Goal: Book appointment/travel/reservation

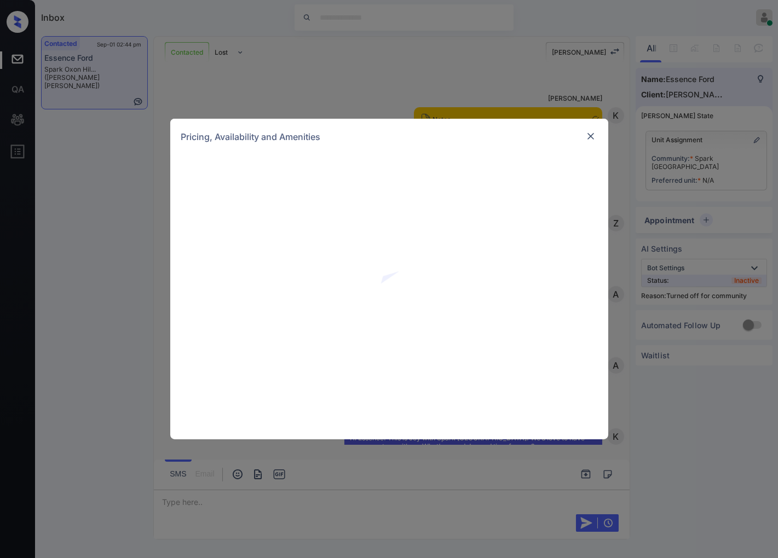
scroll to position [1613, 0]
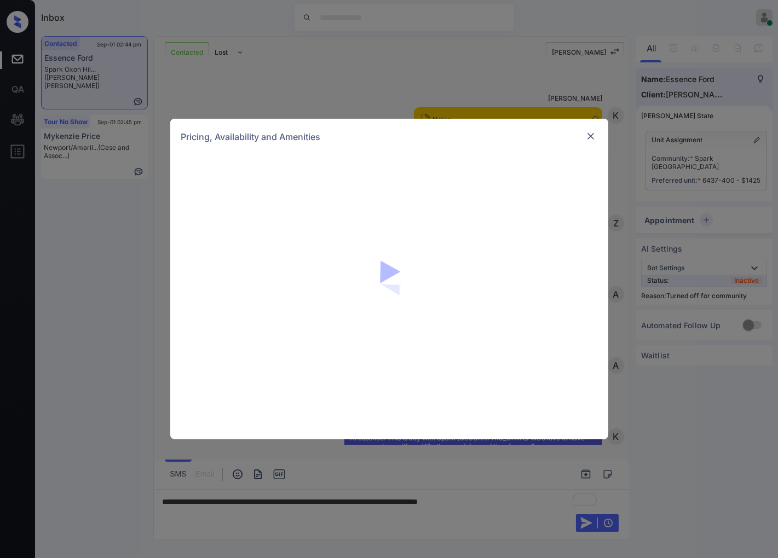
scroll to position [1684, 0]
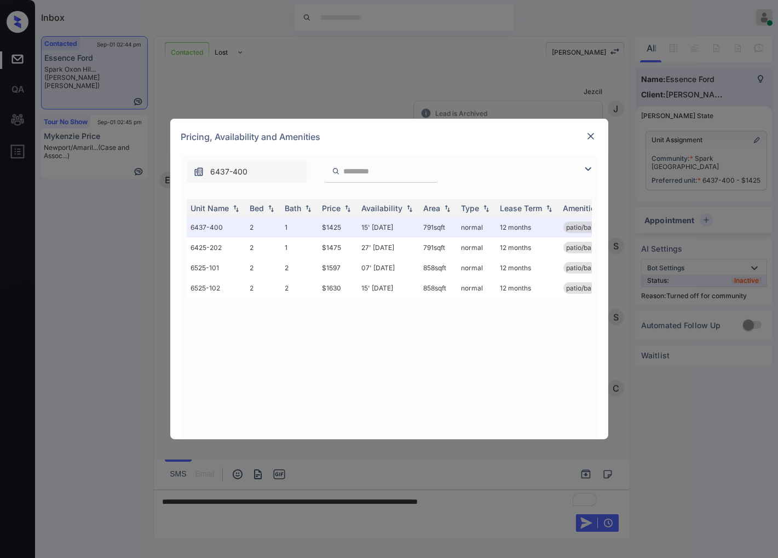
click at [587, 138] on img at bounding box center [590, 136] width 11 height 11
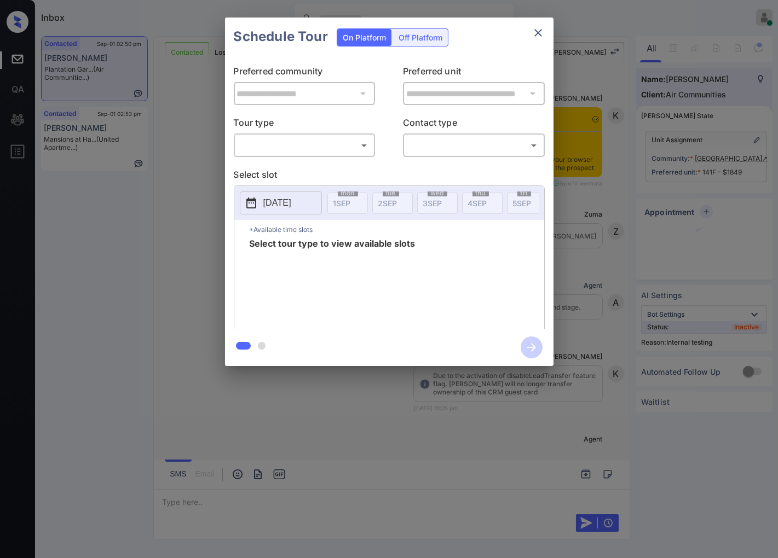
scroll to position [1118, 0]
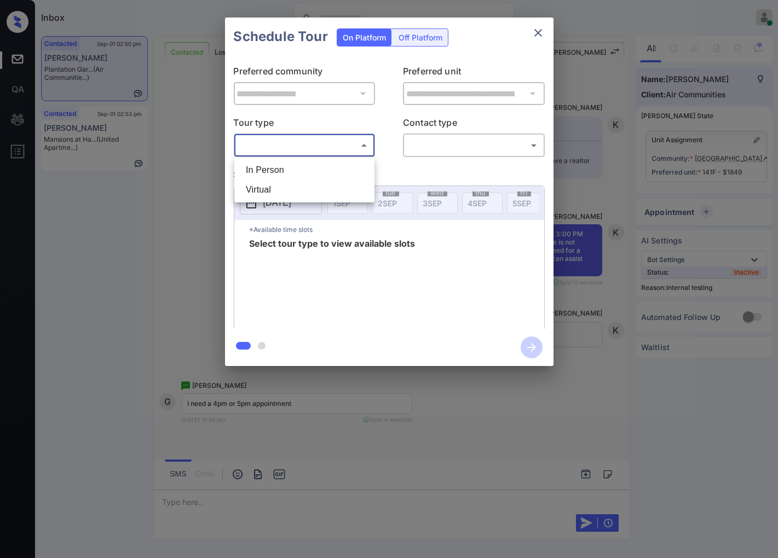
click at [352, 151] on body "Inbox Caroline Dacanay Online Set yourself offline Set yourself on break Profil…" at bounding box center [389, 279] width 778 height 558
click at [351, 160] on li "In Person" at bounding box center [304, 170] width 135 height 20
type input "********"
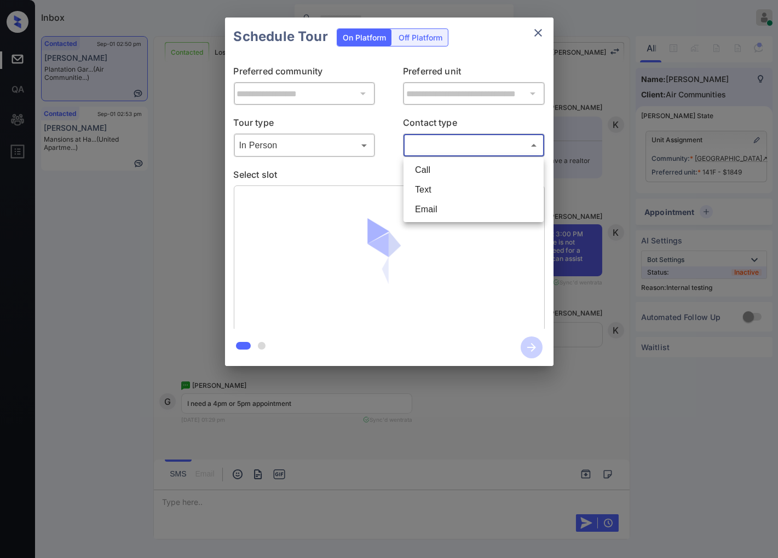
click at [427, 145] on body "Inbox Caroline Dacanay Online Set yourself offline Set yourself on break Profil…" at bounding box center [389, 279] width 778 height 558
drag, startPoint x: 429, startPoint y: 179, endPoint x: 431, endPoint y: 184, distance: 5.9
click at [431, 184] on ul "Call Text Email" at bounding box center [473, 190] width 140 height 65
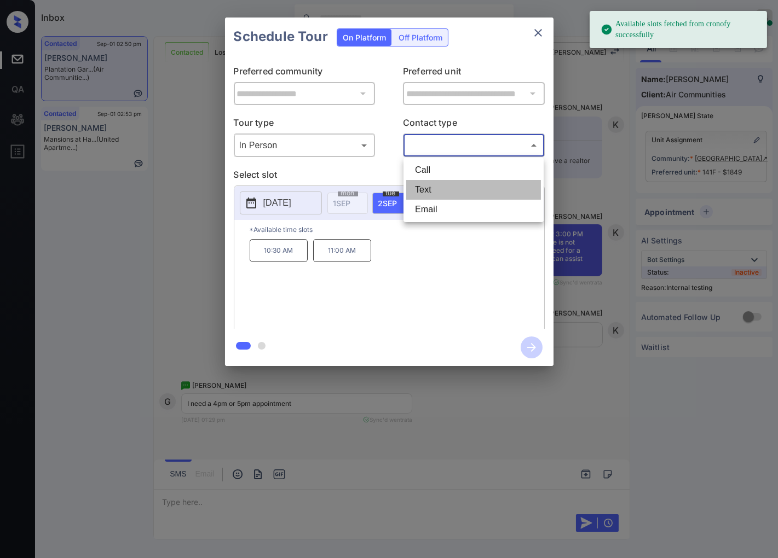
click at [431, 184] on li "Text" at bounding box center [473, 190] width 135 height 20
type input "****"
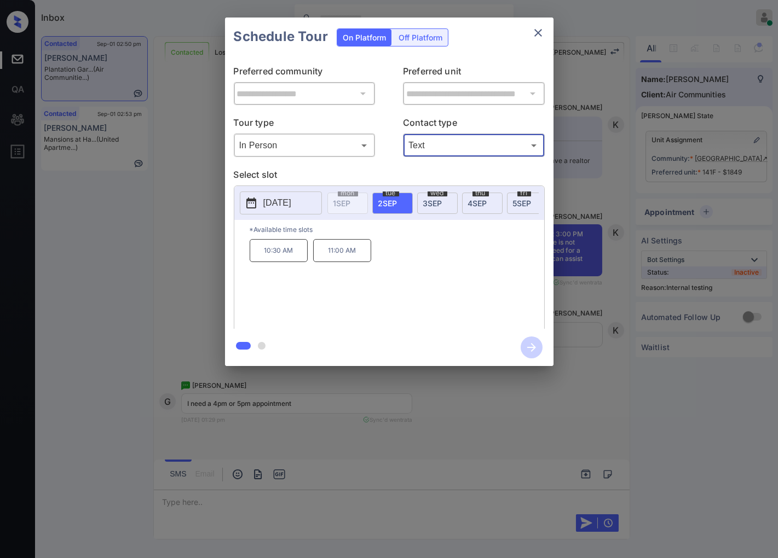
click at [441, 204] on span "[DATE]" at bounding box center [432, 203] width 19 height 9
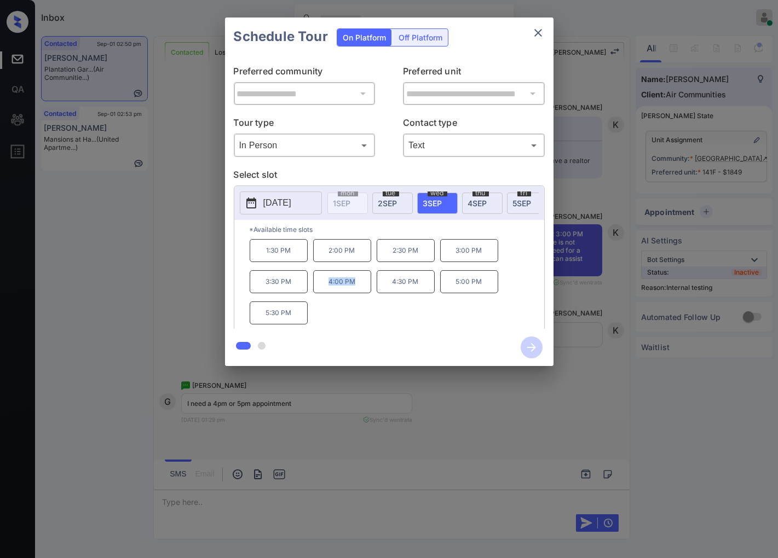
drag, startPoint x: 357, startPoint y: 287, endPoint x: 323, endPoint y: 290, distance: 34.6
click at [323, 290] on p "4:00 PM" at bounding box center [342, 281] width 58 height 23
copy p "4:00 PM"
drag, startPoint x: 398, startPoint y: 291, endPoint x: 390, endPoint y: 291, distance: 7.7
click at [390, 291] on p "4:30 PM" at bounding box center [406, 281] width 58 height 23
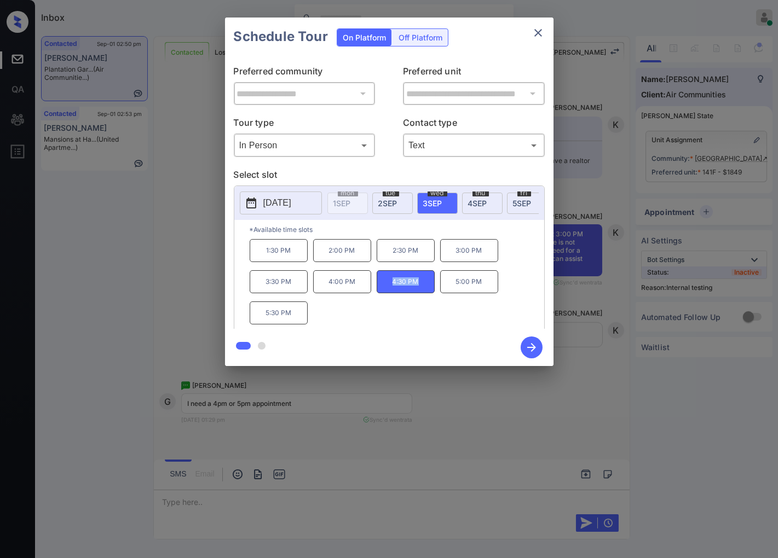
copy p "4:30 PM"
click at [464, 285] on p "5:00 PM" at bounding box center [469, 281] width 58 height 23
drag, startPoint x: 455, startPoint y: 285, endPoint x: 490, endPoint y: 285, distance: 34.5
click at [490, 285] on p "5:00 PM" at bounding box center [469, 281] width 58 height 23
copy p "5:00 PM"
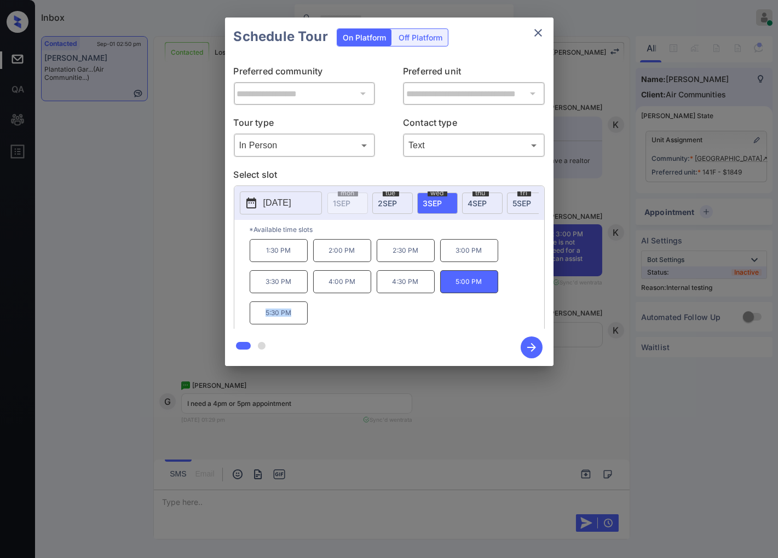
drag, startPoint x: 293, startPoint y: 321, endPoint x: 264, endPoint y: 320, distance: 28.5
click at [264, 320] on p "5:30 PM" at bounding box center [279, 313] width 58 height 23
copy p "5:30 PM"
click at [345, 420] on div at bounding box center [389, 279] width 778 height 558
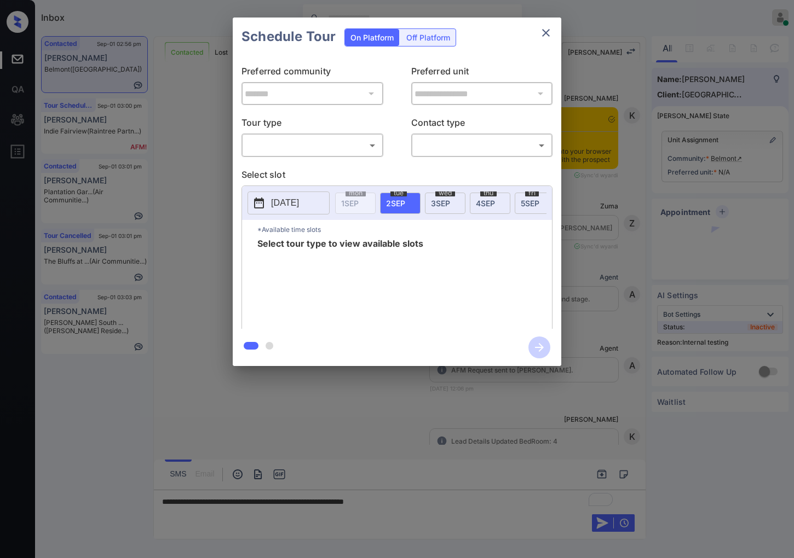
scroll to position [2766, 0]
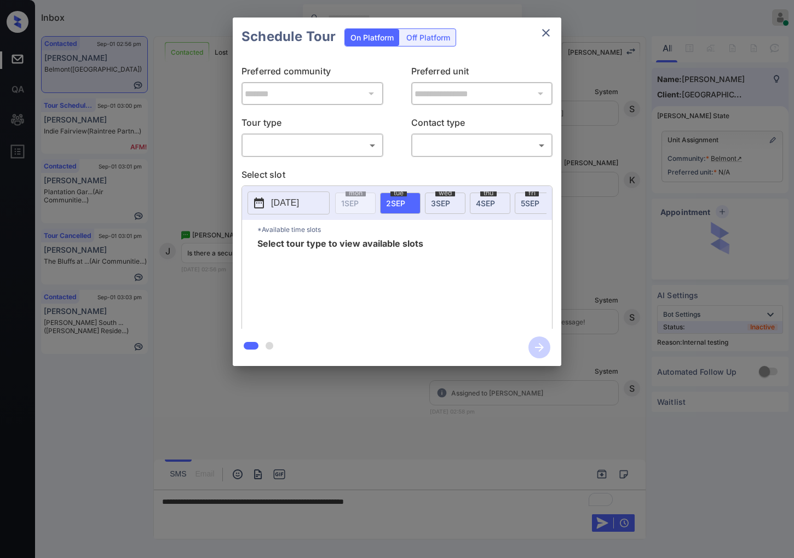
click at [372, 136] on body "Inbox Caroline Dacanay Online Set yourself offline Set yourself on break Profil…" at bounding box center [397, 279] width 794 height 558
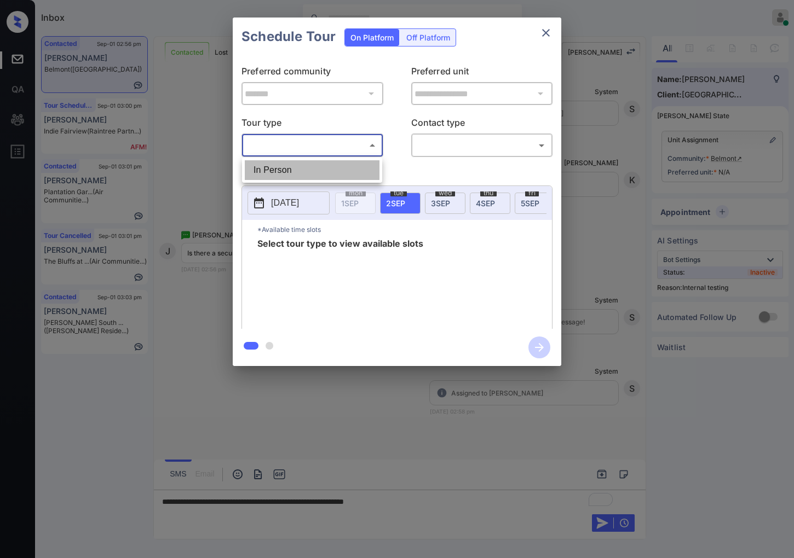
drag, startPoint x: 366, startPoint y: 167, endPoint x: 433, endPoint y: 150, distance: 69.4
click at [365, 167] on li "In Person" at bounding box center [312, 170] width 135 height 20
type input "********"
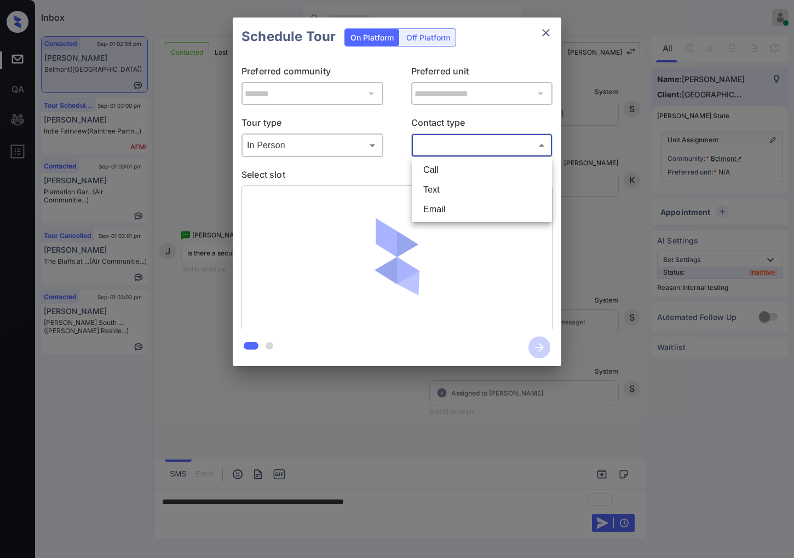
click at [445, 140] on body "Inbox Caroline Dacanay Online Set yourself offline Set yourself on break Profil…" at bounding box center [397, 279] width 794 height 558
click at [445, 193] on li "Text" at bounding box center [481, 190] width 135 height 20
type input "****"
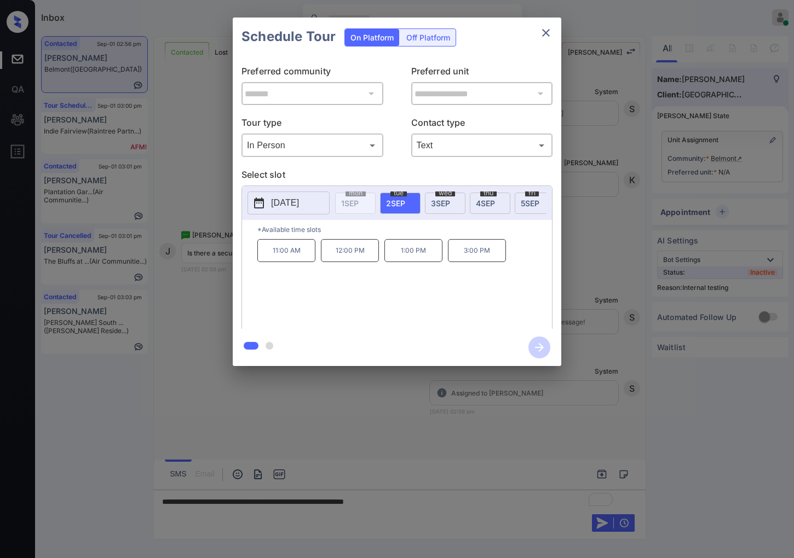
click at [525, 203] on span "5 SEP" at bounding box center [529, 203] width 19 height 9
drag, startPoint x: 367, startPoint y: 259, endPoint x: 308, endPoint y: 267, distance: 59.5
click at [308, 267] on div "10:00 AM 11:00 AM 12:00 PM 1:00 PM 2:00 PM 3:00 PM" at bounding box center [404, 283] width 294 height 88
copy div "11:00 AM"
drag, startPoint x: 497, startPoint y: 257, endPoint x: 461, endPoint y: 254, distance: 35.7
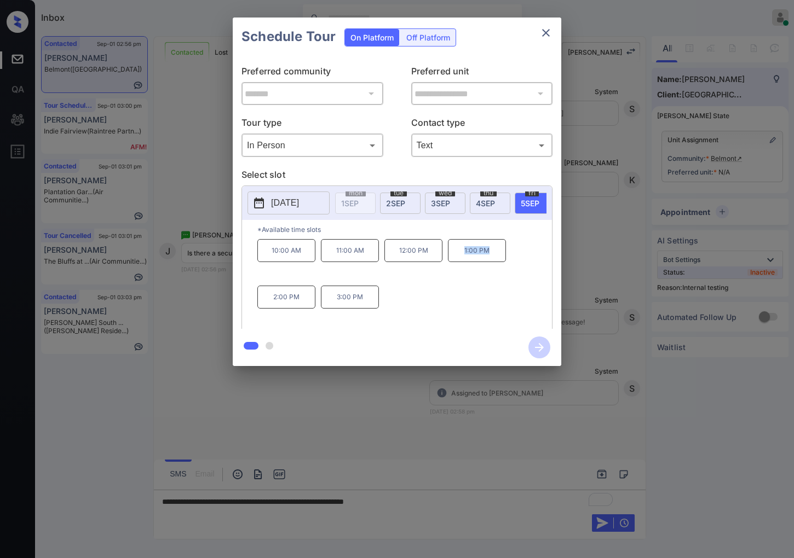
click at [461, 254] on p "1:00 PM" at bounding box center [477, 250] width 58 height 23
copy p "1:00 PM"
drag, startPoint x: 346, startPoint y: 308, endPoint x: 324, endPoint y: 308, distance: 21.9
click at [324, 308] on p "3:00 PM" at bounding box center [350, 297] width 58 height 23
copy p "3:00 PM"
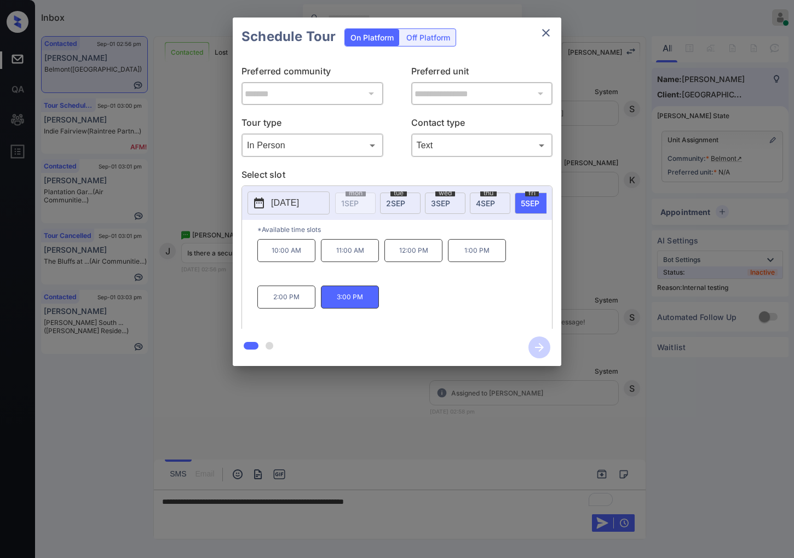
click at [386, 444] on div at bounding box center [397, 279] width 794 height 558
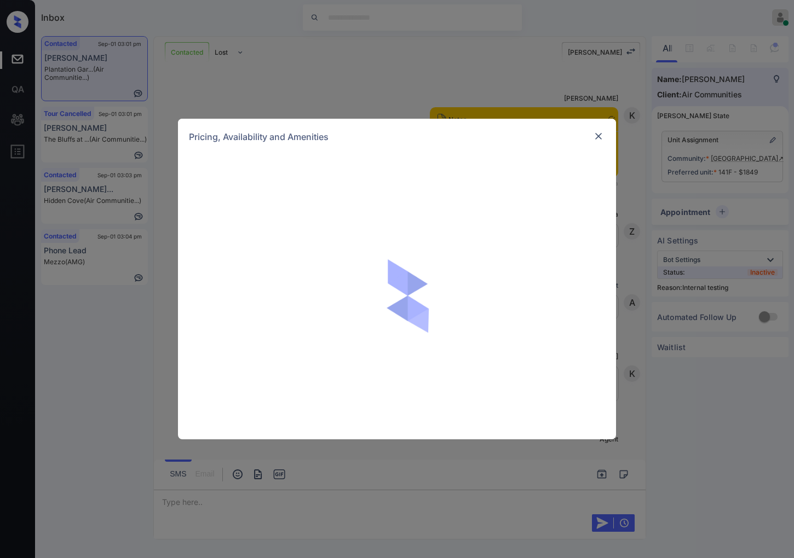
scroll to position [3087, 0]
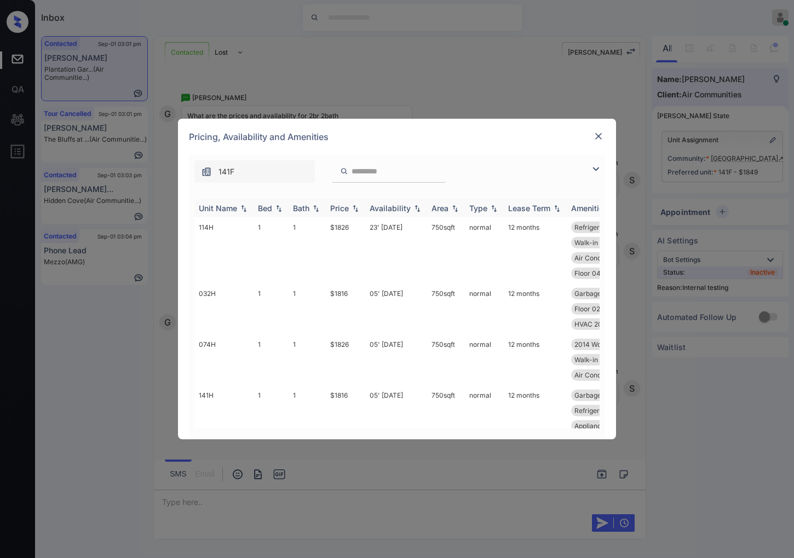
click at [352, 206] on img at bounding box center [355, 209] width 11 height 8
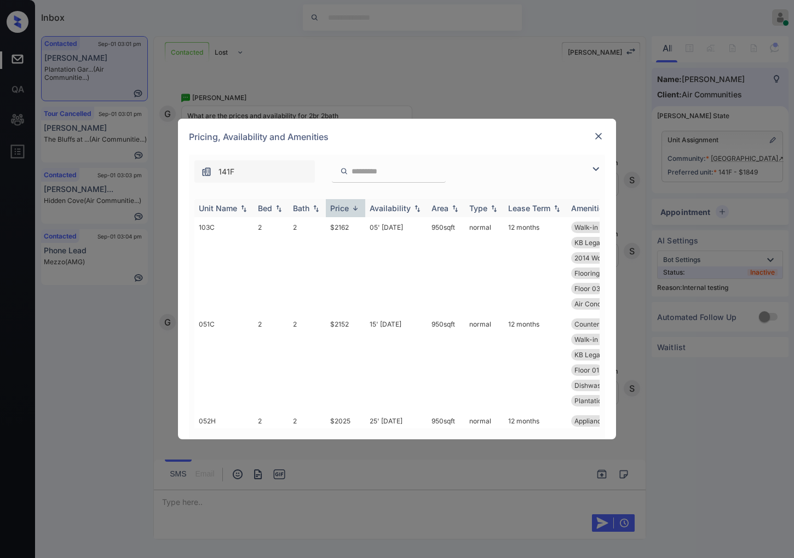
click at [352, 206] on img at bounding box center [355, 208] width 11 height 8
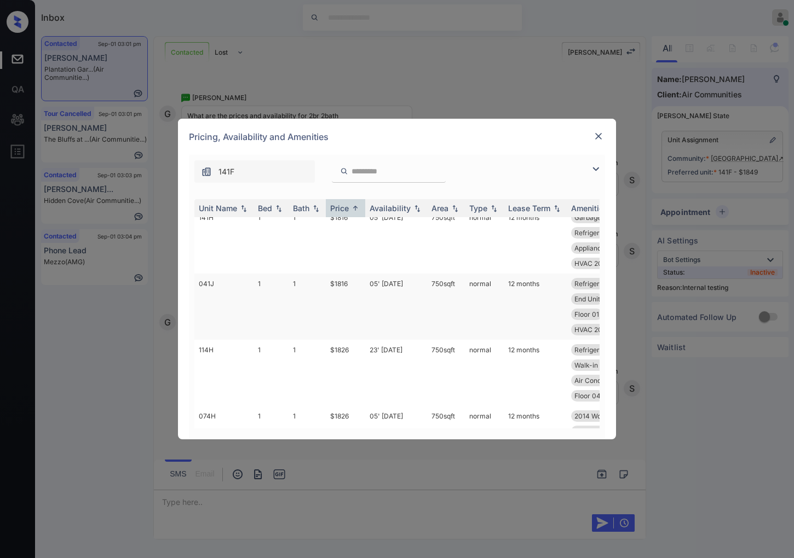
scroll to position [243, 0]
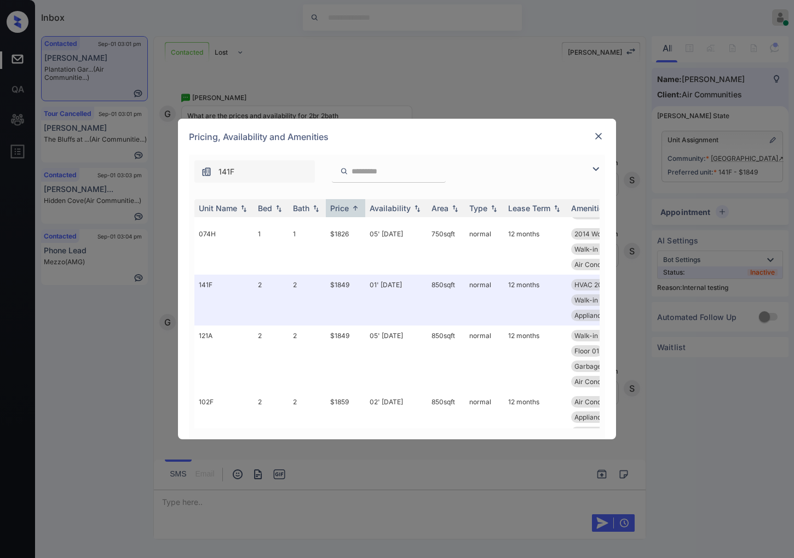
click at [354, 304] on td "$1849" at bounding box center [345, 300] width 39 height 51
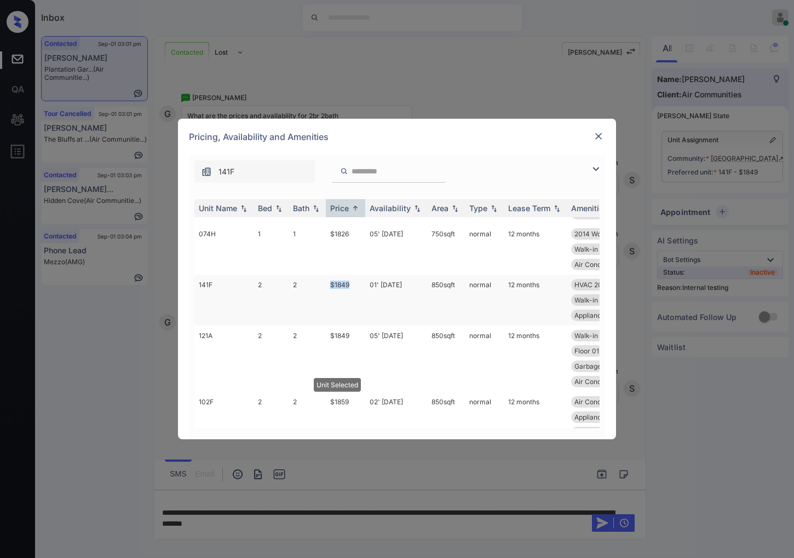
drag, startPoint x: 330, startPoint y: 300, endPoint x: 362, endPoint y: 294, distance: 32.8
click at [362, 294] on td "$1849" at bounding box center [345, 300] width 39 height 51
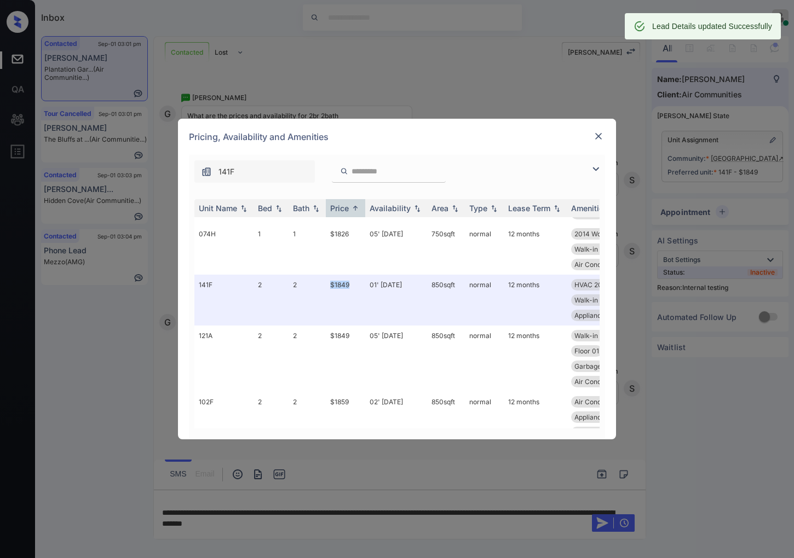
copy td "$1849"
click at [551, 138] on div "Pricing, Availability and Amenities" at bounding box center [397, 137] width 438 height 36
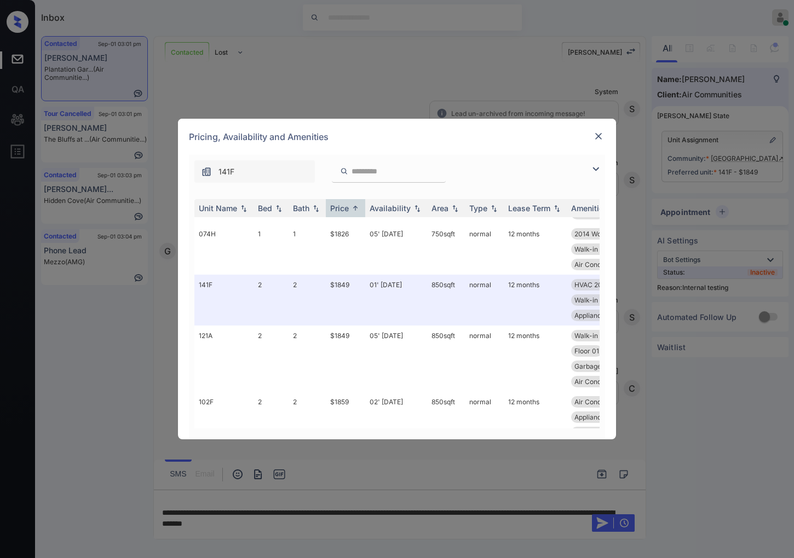
click at [595, 135] on img at bounding box center [598, 136] width 11 height 11
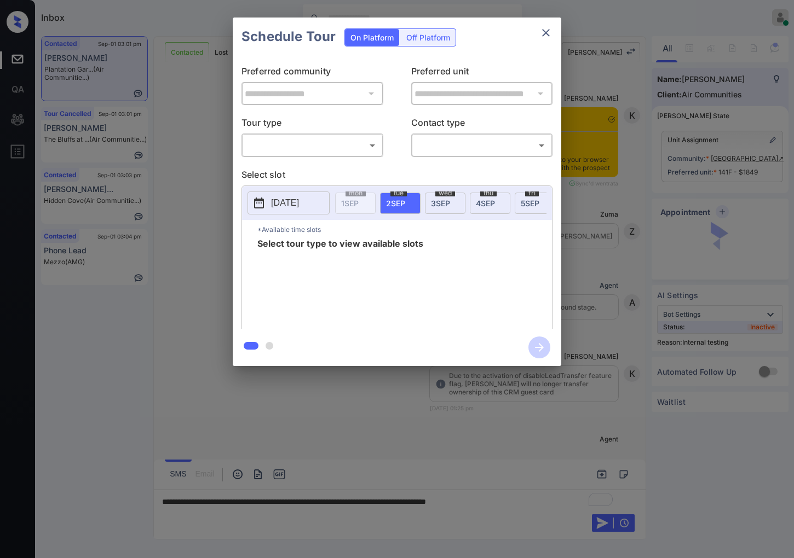
scroll to position [2976, 0]
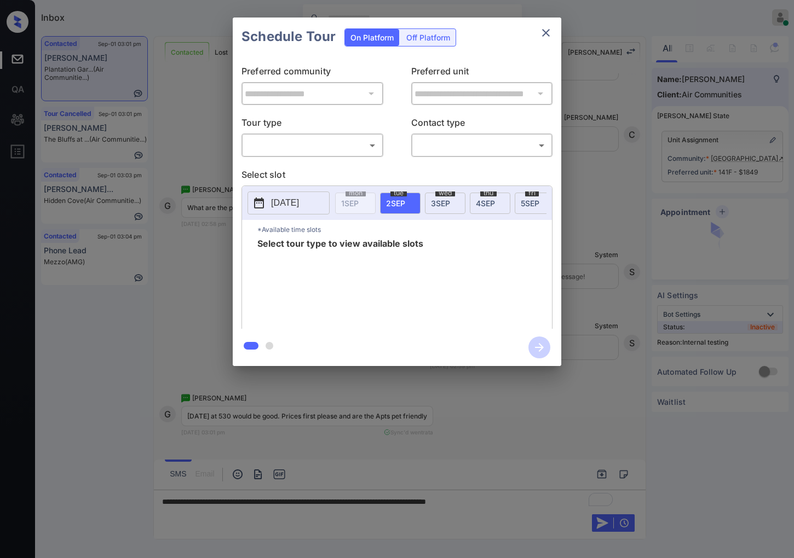
click at [342, 150] on body "Inbox [PERSON_NAME] Online Set yourself offline Set yourself on break Profile S…" at bounding box center [397, 279] width 794 height 558
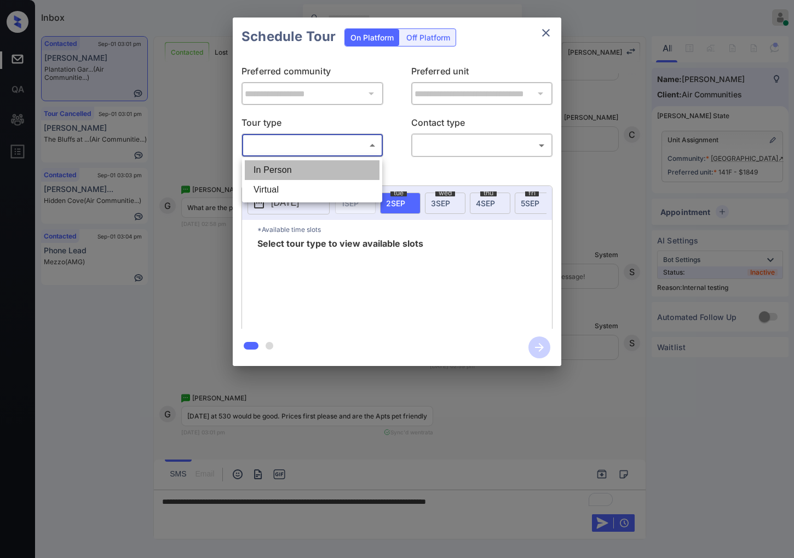
click at [343, 171] on li "In Person" at bounding box center [312, 170] width 135 height 20
type input "********"
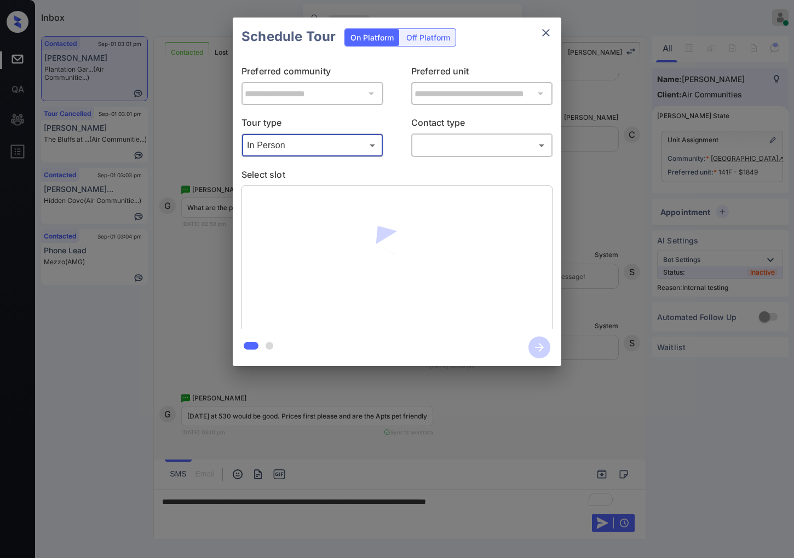
click at [432, 149] on body "Inbox [PERSON_NAME] Online Set yourself offline Set yourself on break Profile S…" at bounding box center [397, 279] width 794 height 558
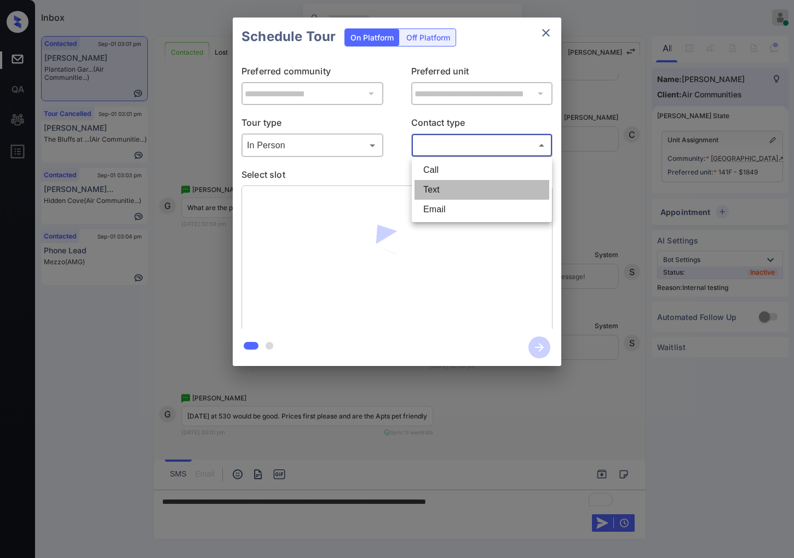
click at [439, 188] on li "Text" at bounding box center [481, 190] width 135 height 20
type input "****"
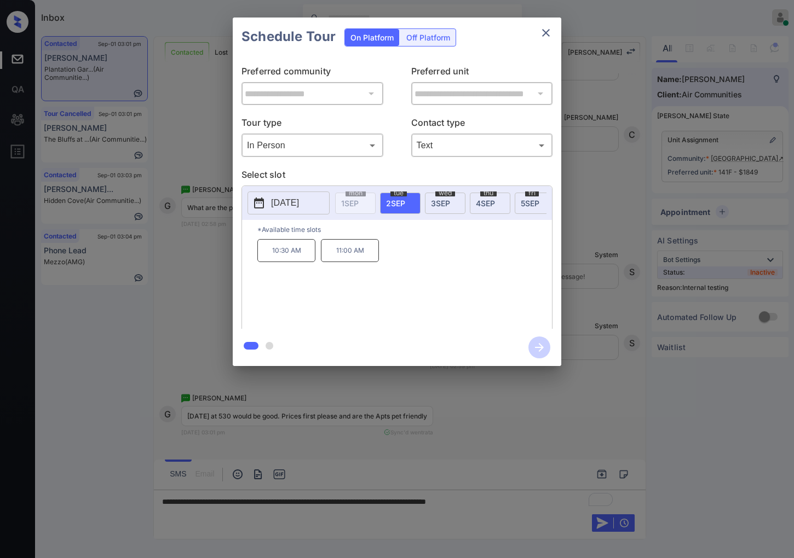
click at [439, 203] on span "[DATE]" at bounding box center [440, 203] width 19 height 9
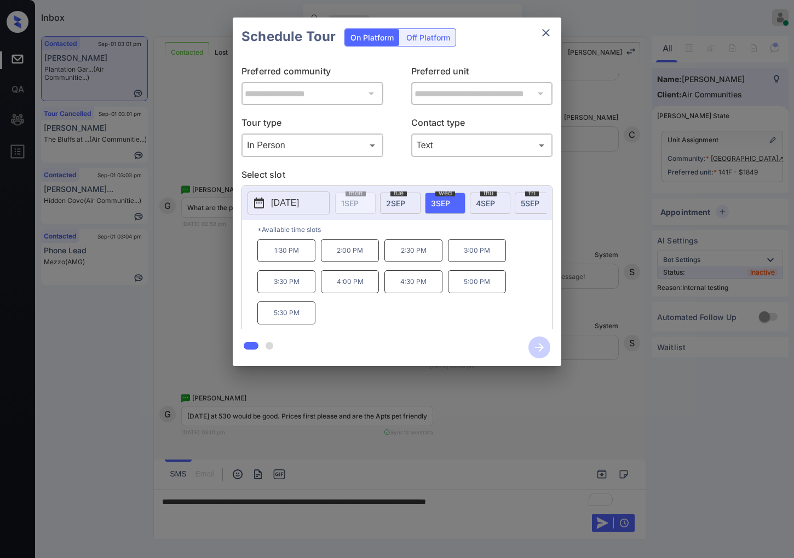
click at [576, 240] on div "**********" at bounding box center [397, 192] width 794 height 384
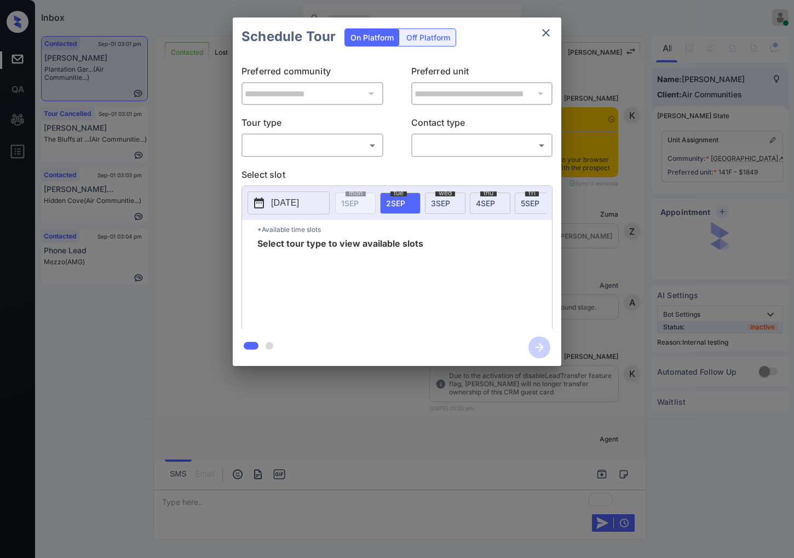
scroll to position [2611, 0]
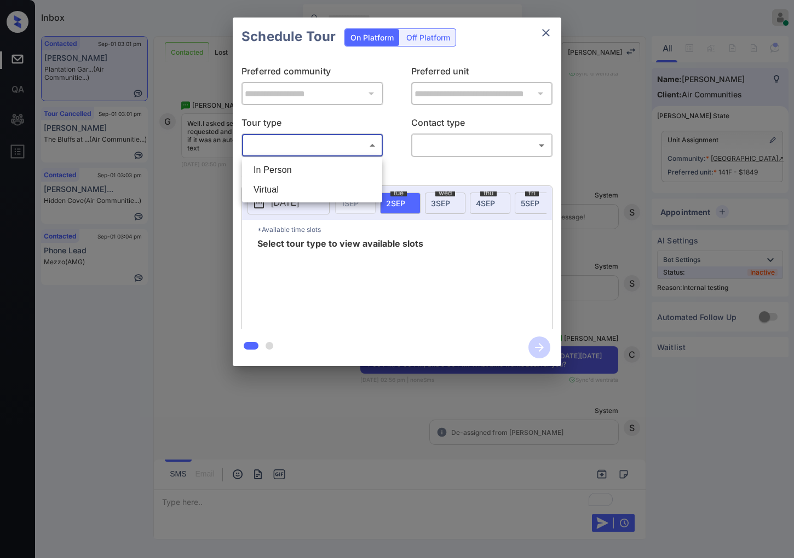
click at [351, 140] on body "Inbox [PERSON_NAME] Online Set yourself offline Set yourself on break Profile S…" at bounding box center [397, 279] width 794 height 558
click at [363, 172] on li "In Person" at bounding box center [312, 170] width 135 height 20
type input "********"
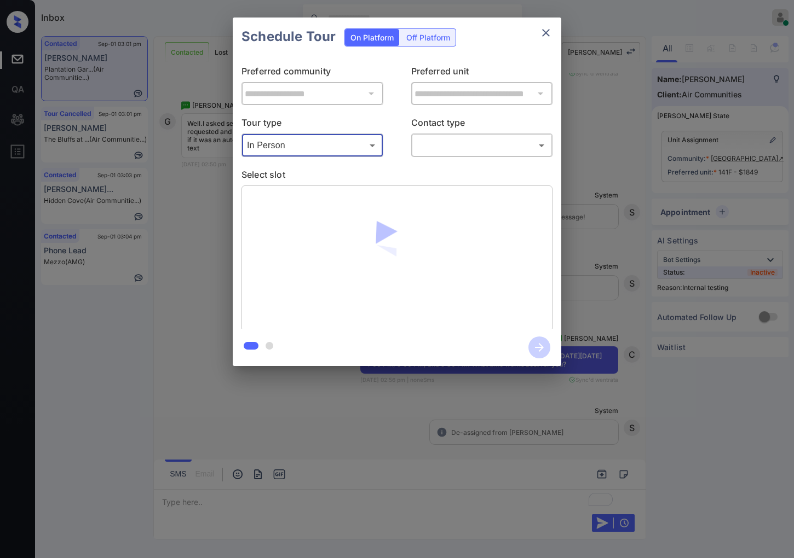
click at [476, 148] on body "Inbox [PERSON_NAME] Online Set yourself offline Set yourself on break Profile S…" at bounding box center [397, 279] width 794 height 558
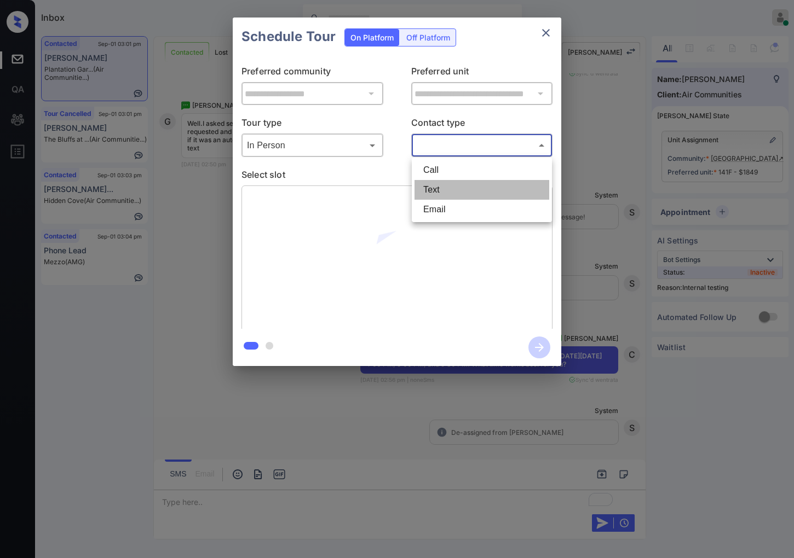
click at [464, 185] on li "Text" at bounding box center [481, 190] width 135 height 20
type input "****"
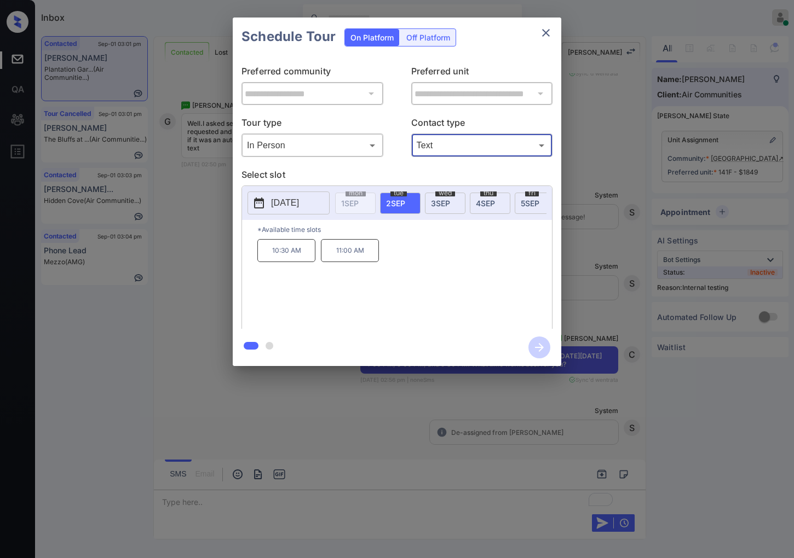
click at [434, 204] on span "[DATE]" at bounding box center [440, 203] width 19 height 9
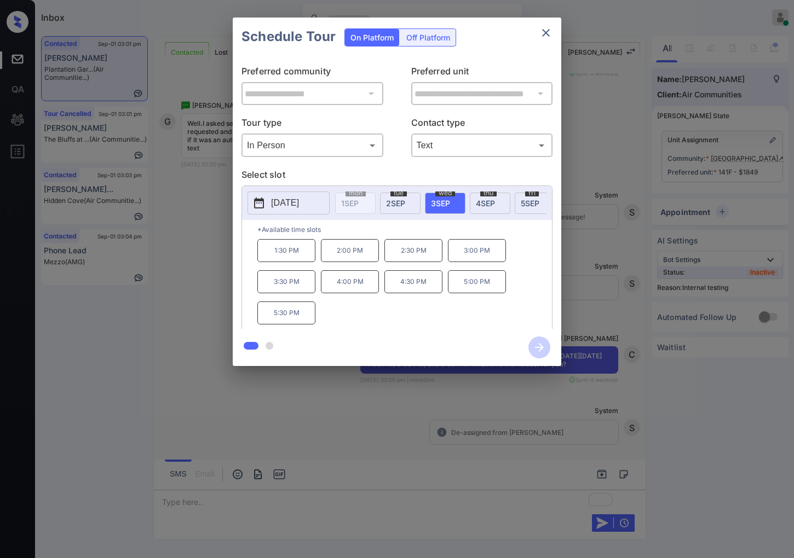
click at [283, 314] on p "5:30 PM" at bounding box center [286, 313] width 58 height 23
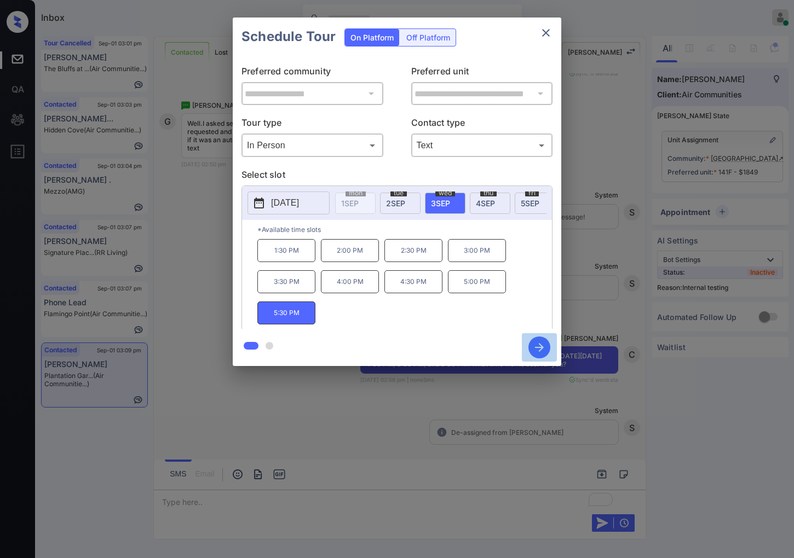
click at [530, 343] on icon "button" at bounding box center [539, 348] width 22 height 22
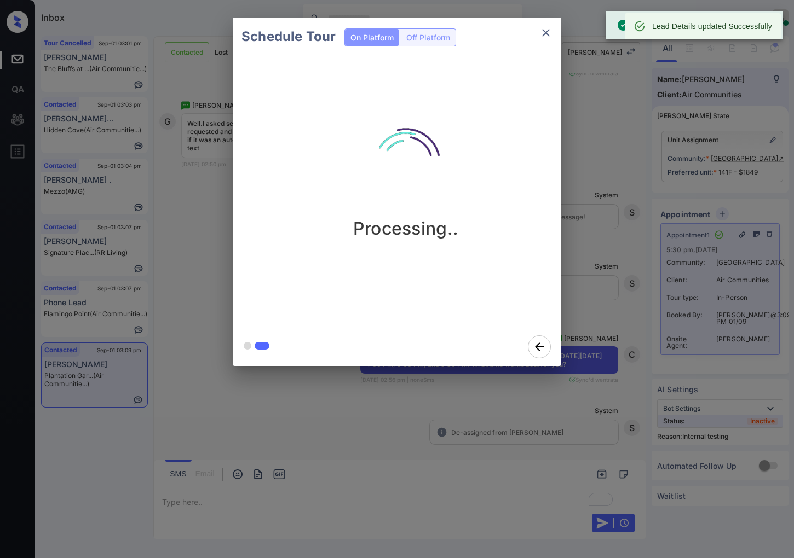
click at [494, 392] on div at bounding box center [397, 279] width 794 height 558
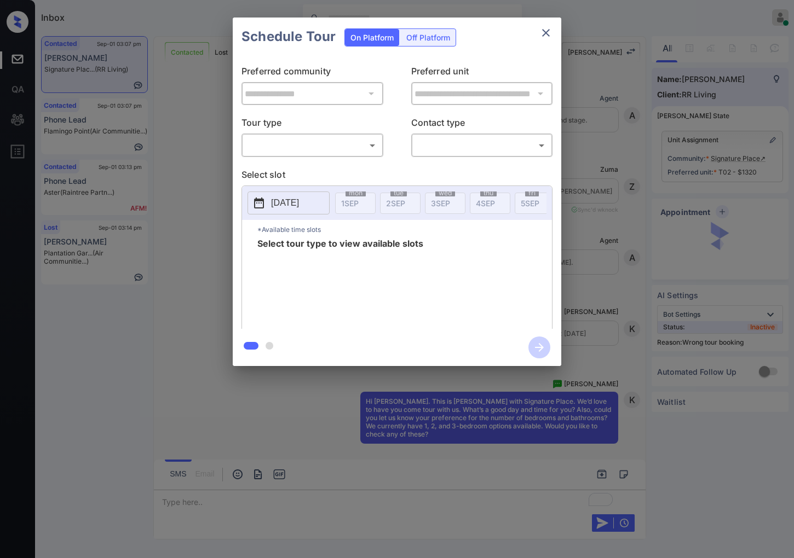
scroll to position [2884, 0]
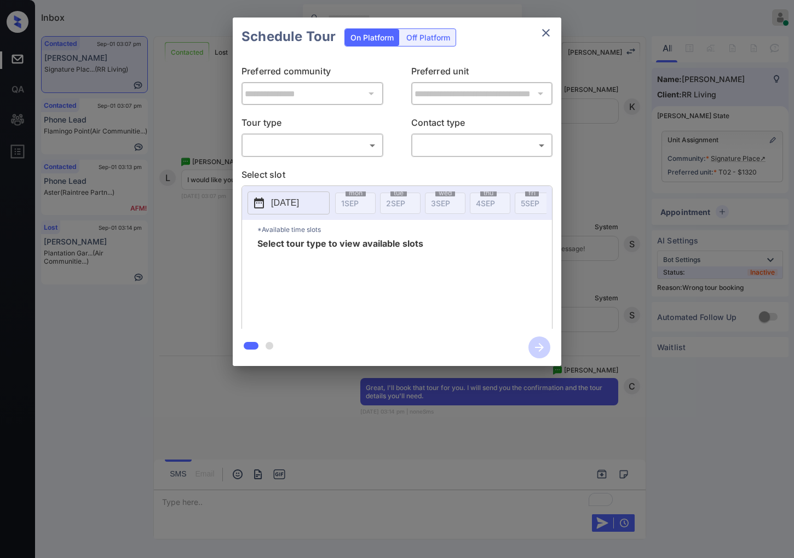
click at [306, 148] on body "Inbox Caroline Dacanay Online Set yourself offline Set yourself on break Profil…" at bounding box center [397, 279] width 794 height 558
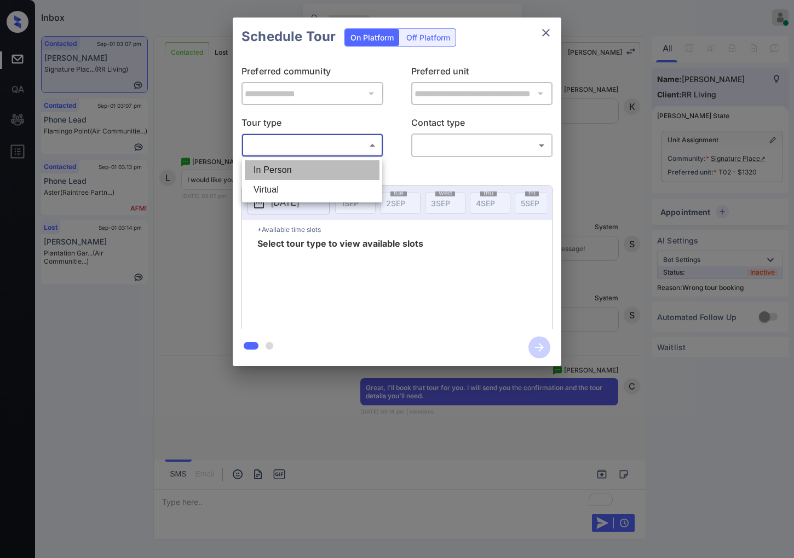
click at [313, 173] on li "In Person" at bounding box center [312, 170] width 135 height 20
type input "********"
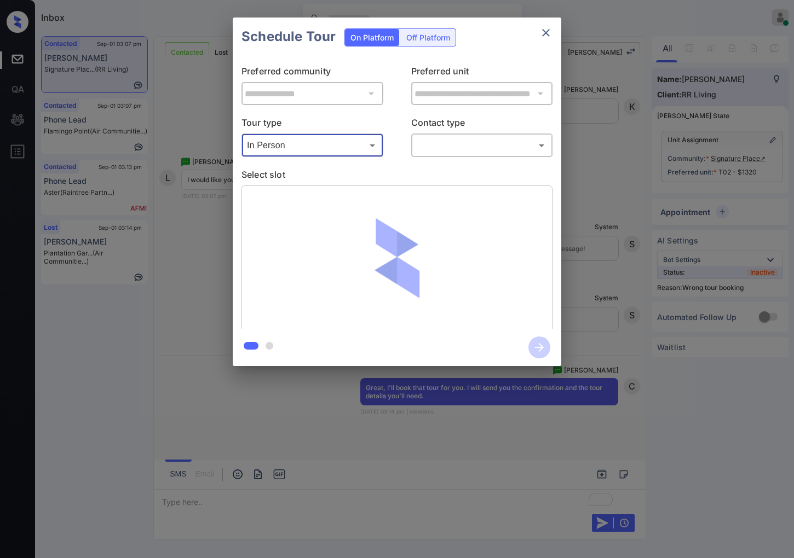
click at [441, 148] on body "Inbox Caroline Dacanay Online Set yourself offline Set yourself on break Profil…" at bounding box center [397, 279] width 794 height 558
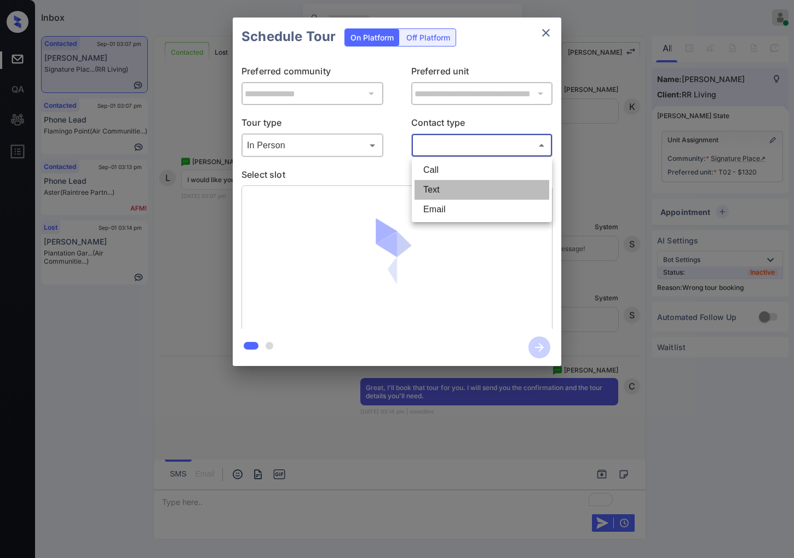
click at [439, 188] on li "Text" at bounding box center [481, 190] width 135 height 20
type input "****"
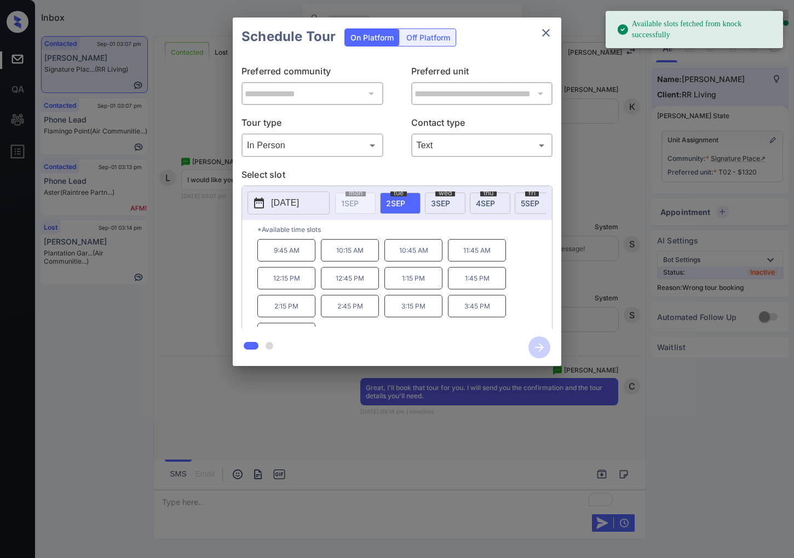
click at [299, 210] on p "[DATE]" at bounding box center [285, 202] width 28 height 13
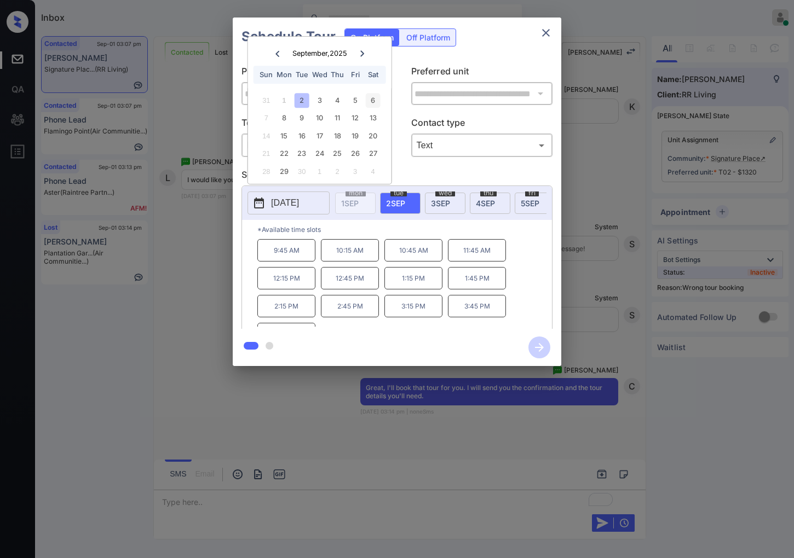
click at [373, 100] on div "6" at bounding box center [372, 100] width 15 height 15
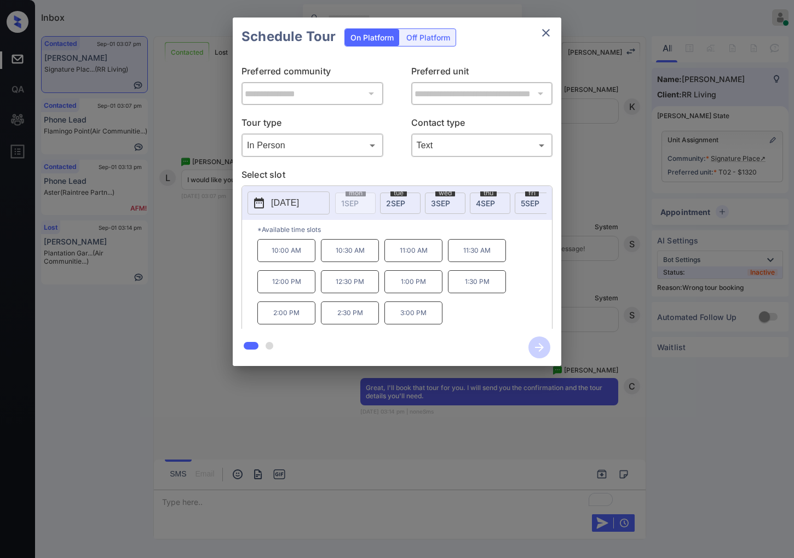
click at [287, 259] on p "10:00 AM" at bounding box center [286, 250] width 58 height 23
click at [542, 346] on icon "button" at bounding box center [539, 347] width 9 height 9
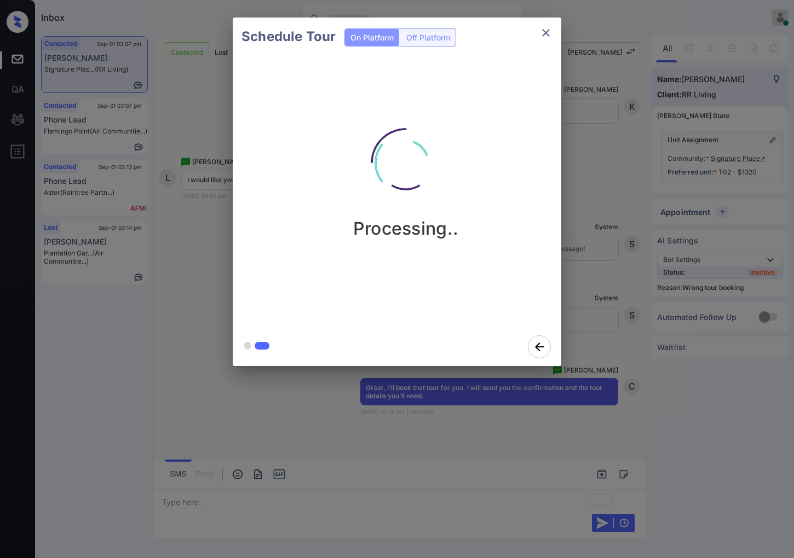
click at [549, 192] on div "Processing.." at bounding box center [405, 173] width 328 height 131
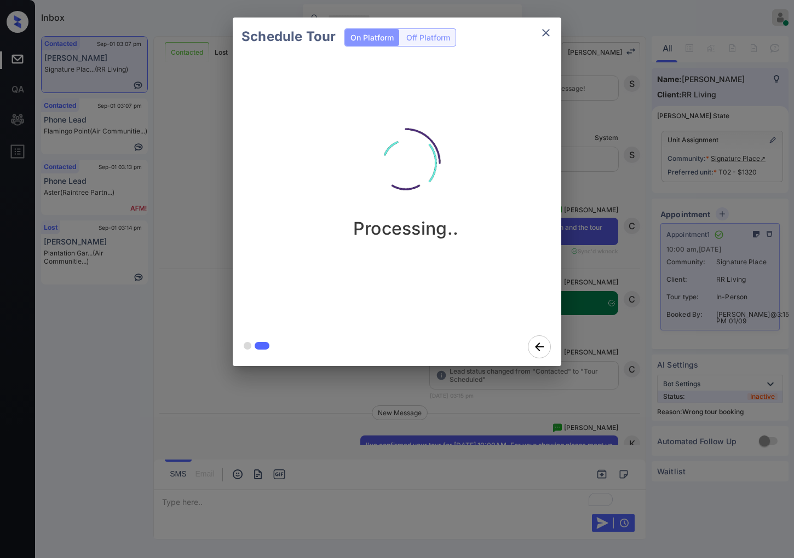
click at [630, 344] on div "Schedule Tour On Platform Off Platform Processing.." at bounding box center [397, 192] width 794 height 384
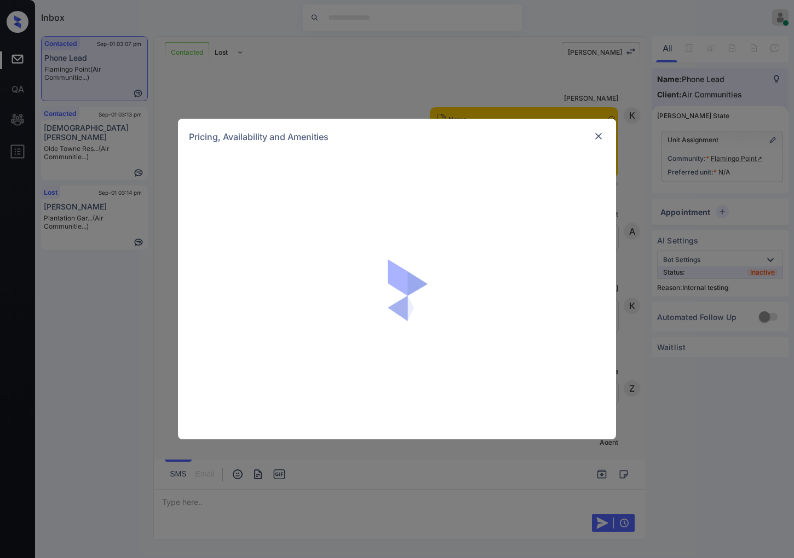
scroll to position [2602, 0]
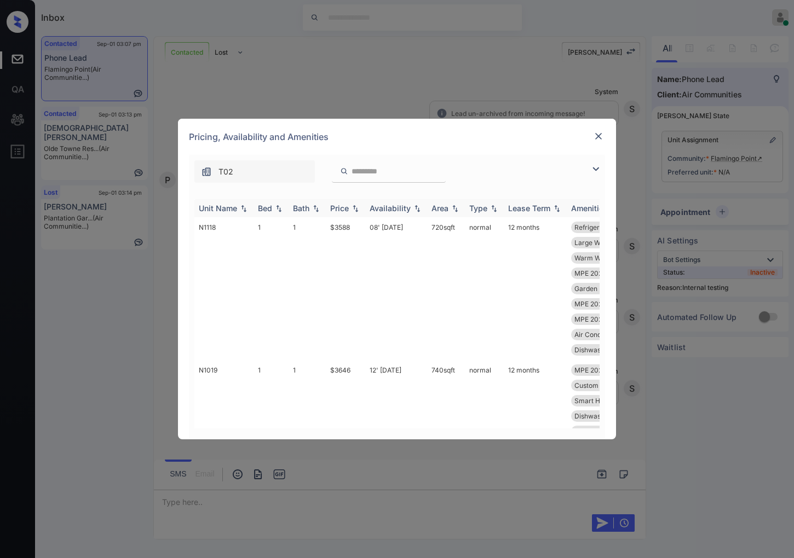
click at [354, 205] on img at bounding box center [355, 209] width 11 height 8
click at [354, 205] on img at bounding box center [355, 208] width 11 height 8
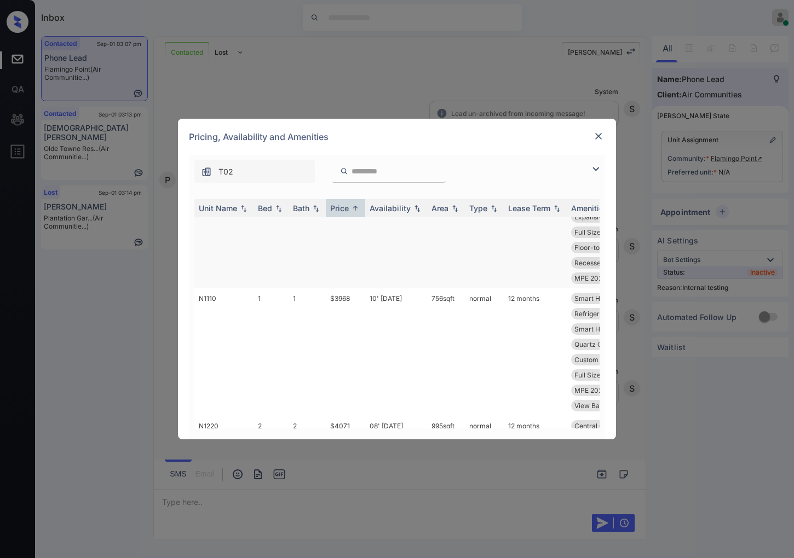
scroll to position [1581, 0]
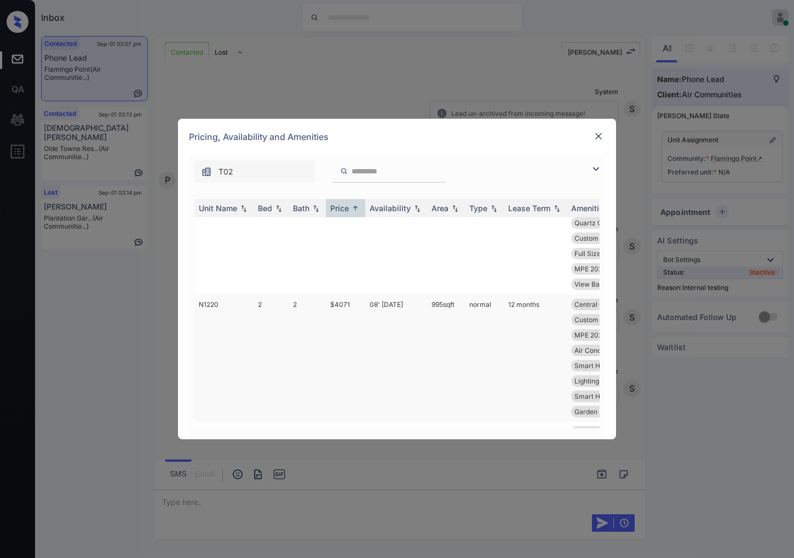
click at [356, 321] on td "$4071" at bounding box center [345, 358] width 39 height 128
drag, startPoint x: 354, startPoint y: 316, endPoint x: 324, endPoint y: 316, distance: 29.6
click at [324, 316] on tr "N1220 2 2 $4071 08' Apr 25 995 sqft normal 12 months Central Courtya... Full Si…" at bounding box center [480, 358] width 572 height 128
copy tr "$4071"
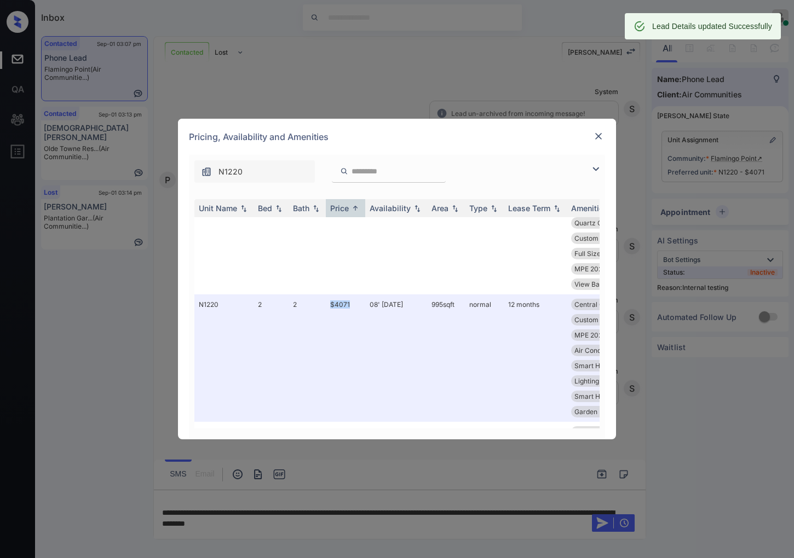
click at [600, 137] on img at bounding box center [598, 136] width 11 height 11
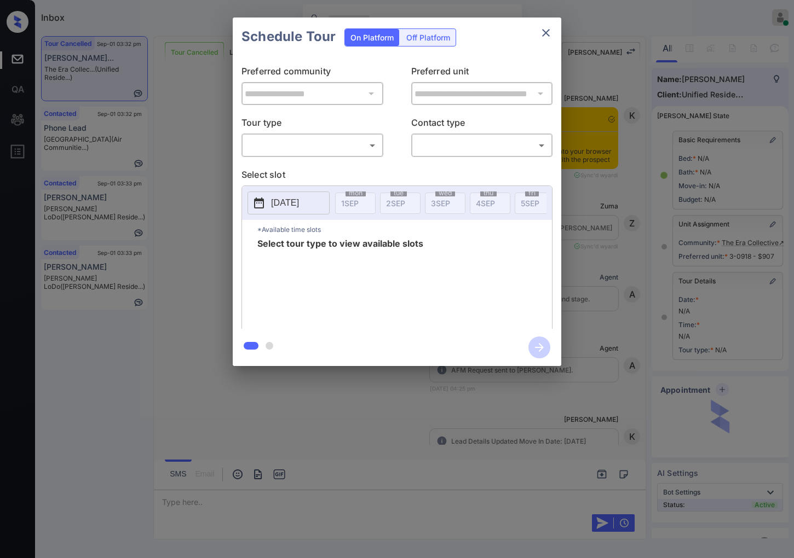
scroll to position [3360, 0]
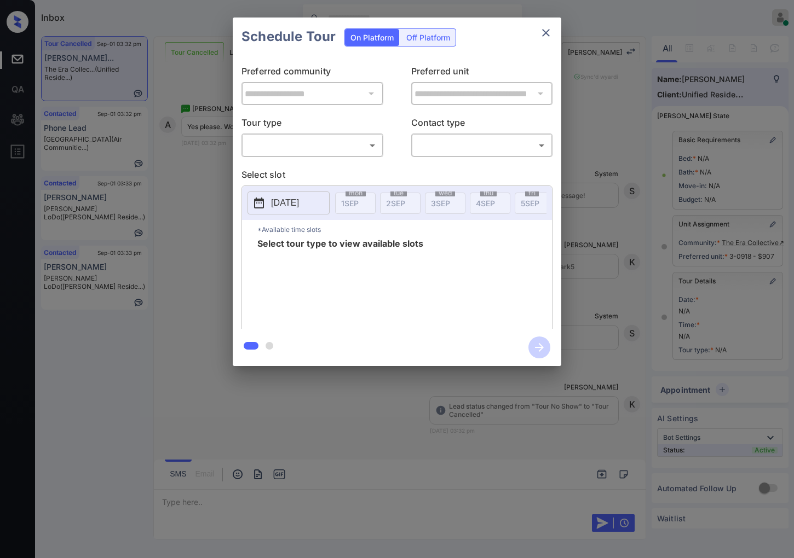
click at [192, 199] on div "**********" at bounding box center [397, 192] width 794 height 384
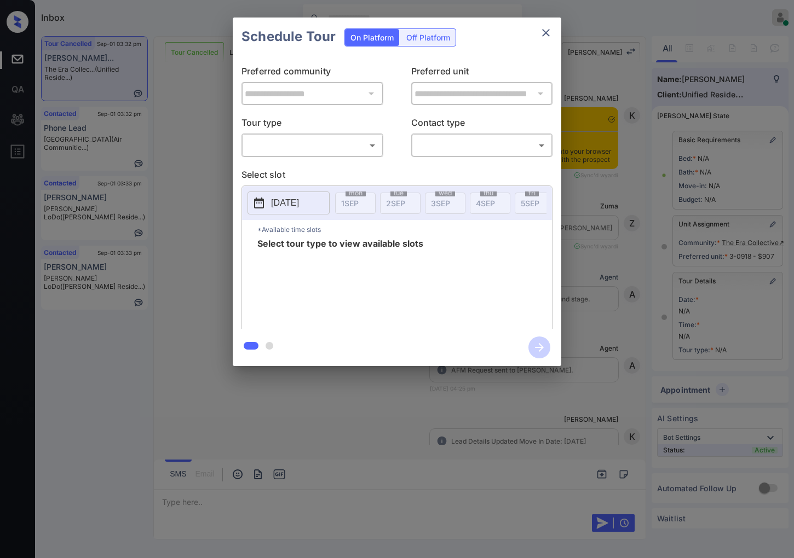
scroll to position [3360, 0]
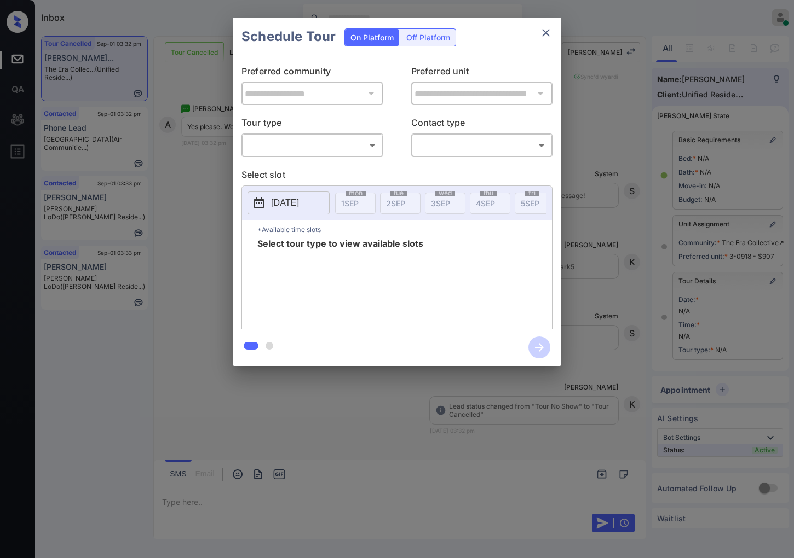
click at [319, 152] on body "Inbox Caroline Dacanay Online Set yourself offline Set yourself on break Profil…" at bounding box center [397, 279] width 794 height 558
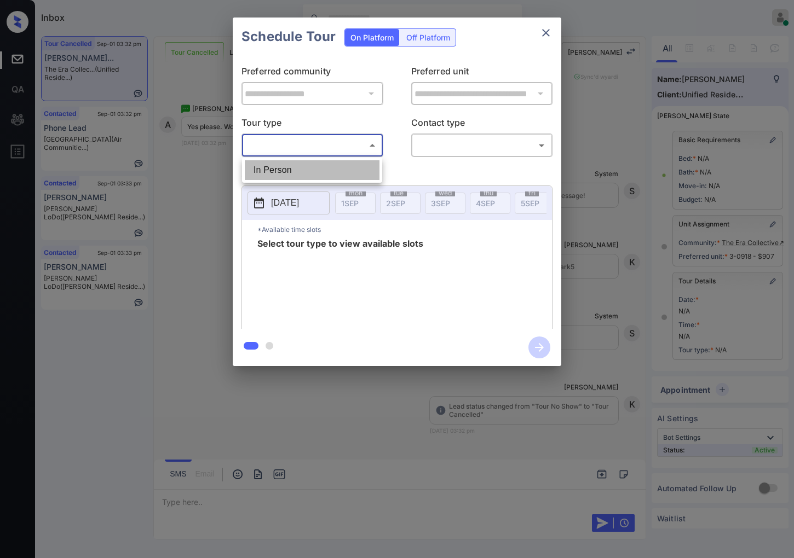
click at [319, 177] on li "In Person" at bounding box center [312, 170] width 135 height 20
type input "********"
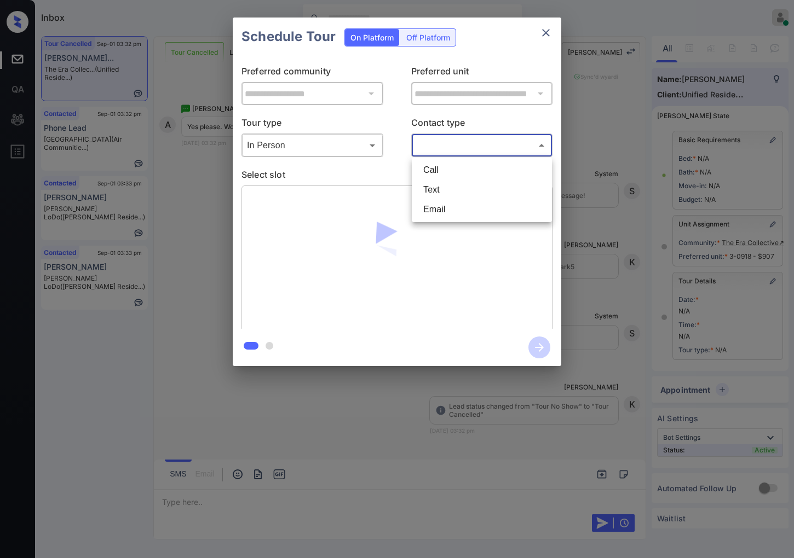
click at [427, 143] on body "Inbox Caroline Dacanay Online Set yourself offline Set yourself on break Profil…" at bounding box center [397, 279] width 794 height 558
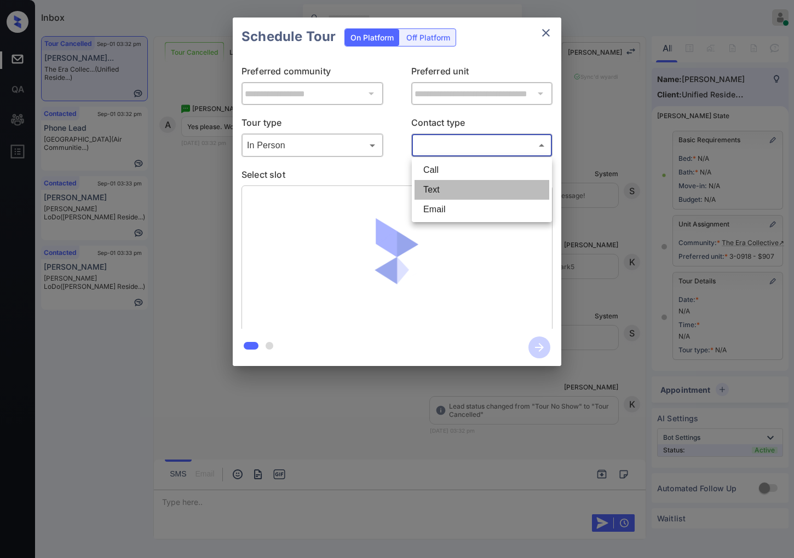
click at [442, 194] on li "Text" at bounding box center [481, 190] width 135 height 20
type input "****"
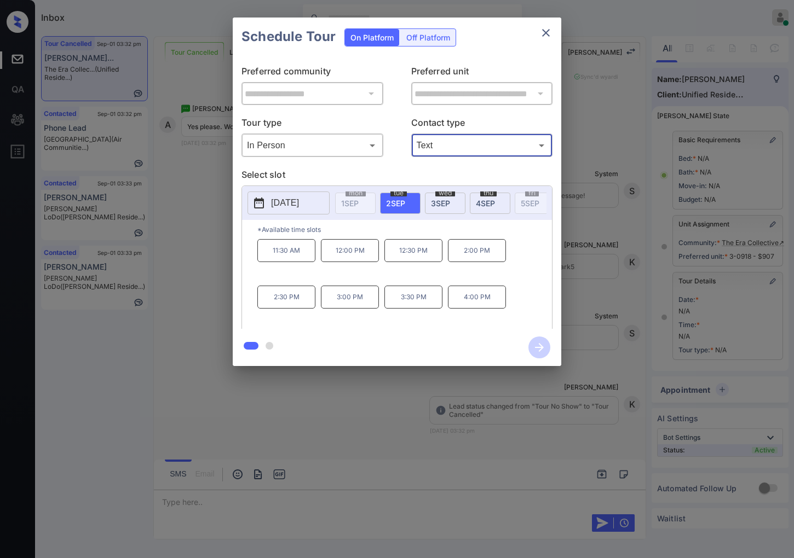
click at [286, 210] on button "[DATE]" at bounding box center [288, 203] width 82 height 23
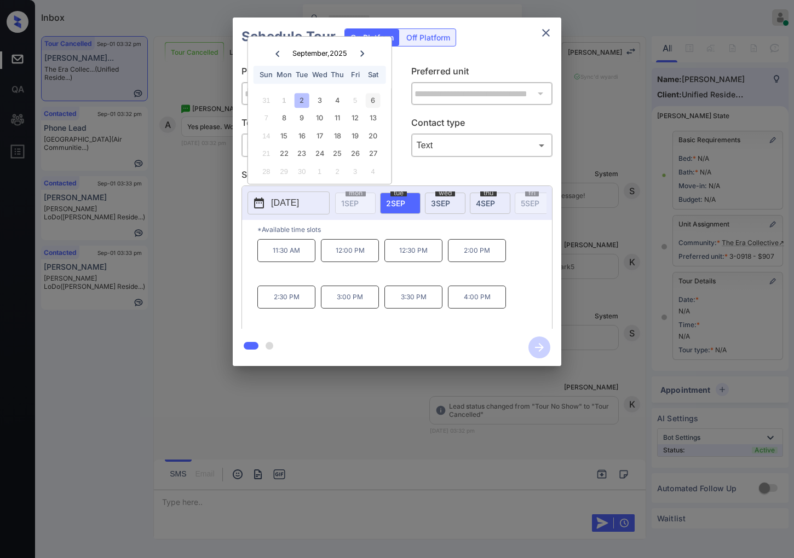
click at [370, 103] on div "6" at bounding box center [372, 100] width 15 height 15
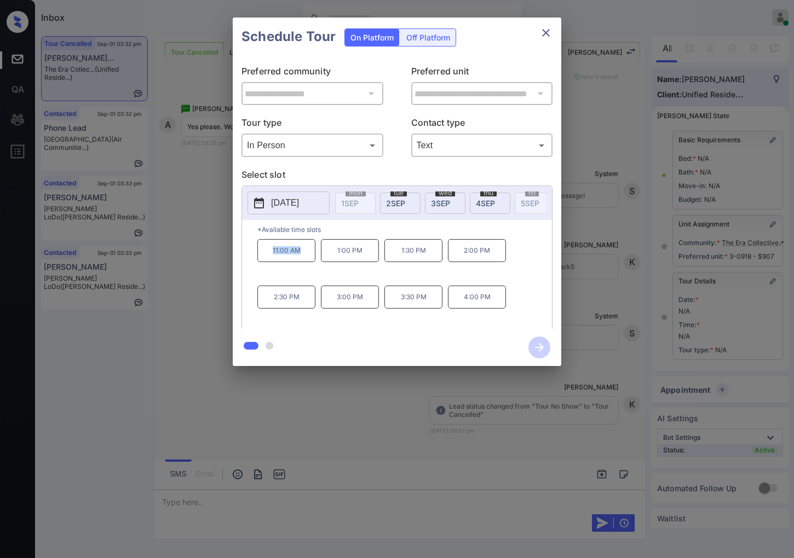
drag, startPoint x: 305, startPoint y: 263, endPoint x: 270, endPoint y: 258, distance: 35.9
click at [270, 258] on p "11:00 AM" at bounding box center [286, 250] width 58 height 23
copy p "11:00 AM"
click at [273, 438] on div at bounding box center [397, 279] width 794 height 558
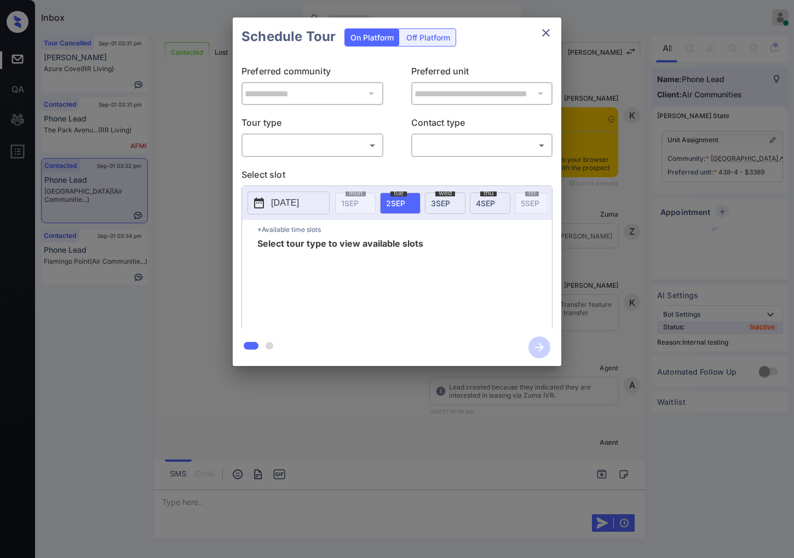
scroll to position [5497, 0]
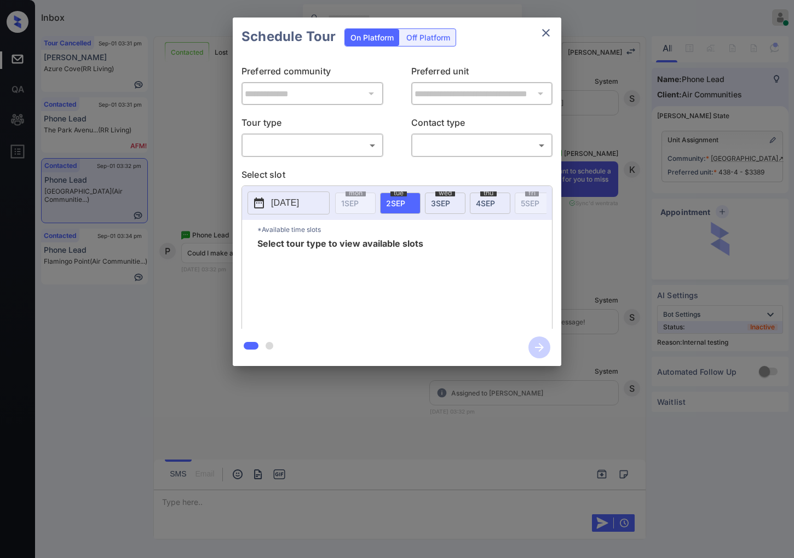
click at [355, 135] on div "​ ​" at bounding box center [312, 146] width 142 height 24
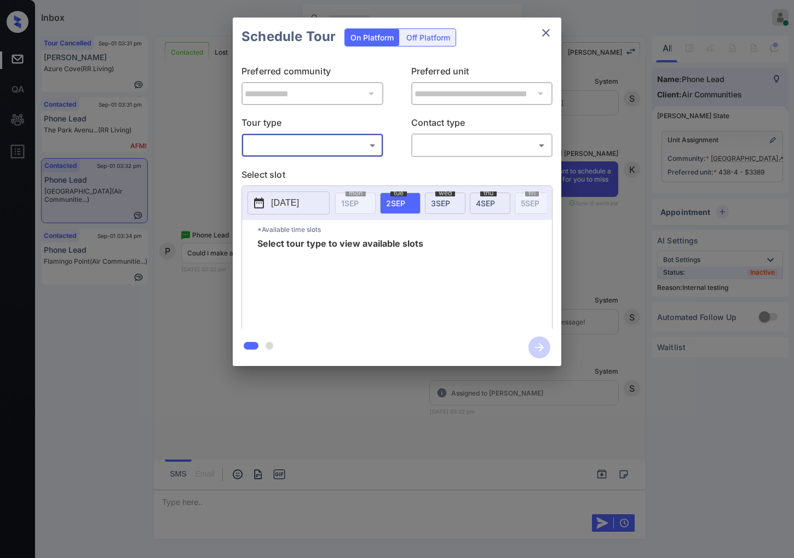
click at [355, 138] on body "Inbox [PERSON_NAME] Online Set yourself offline Set yourself on break Profile S…" at bounding box center [397, 279] width 794 height 558
click at [357, 178] on li "In Person" at bounding box center [312, 170] width 135 height 20
type input "********"
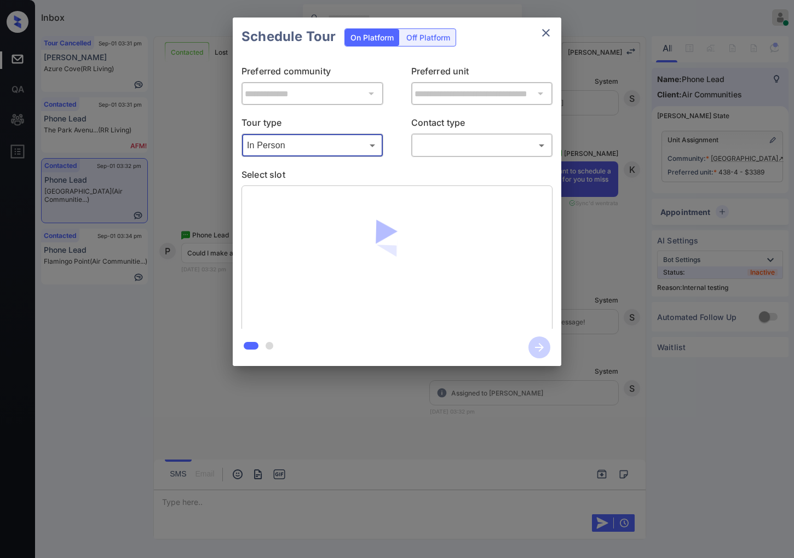
click at [472, 136] on body "Inbox [PERSON_NAME] Online Set yourself offline Set yourself on break Profile S…" at bounding box center [397, 279] width 794 height 558
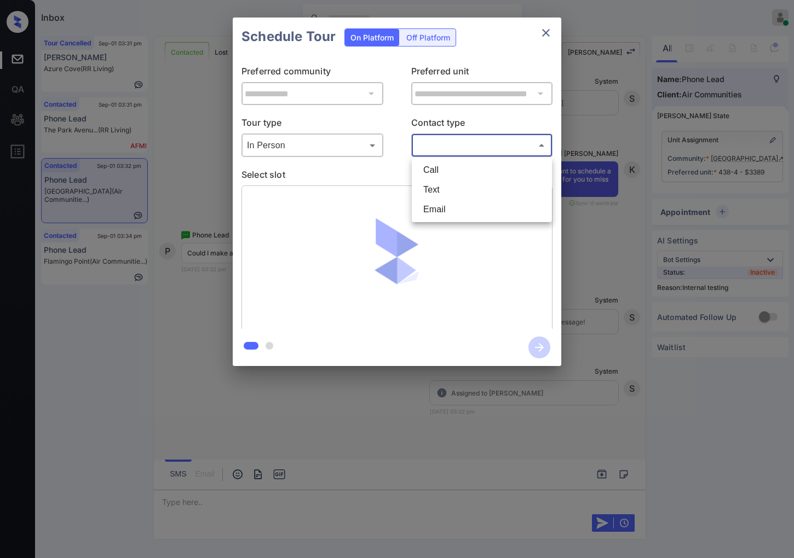
click at [458, 188] on li "Text" at bounding box center [481, 190] width 135 height 20
type input "****"
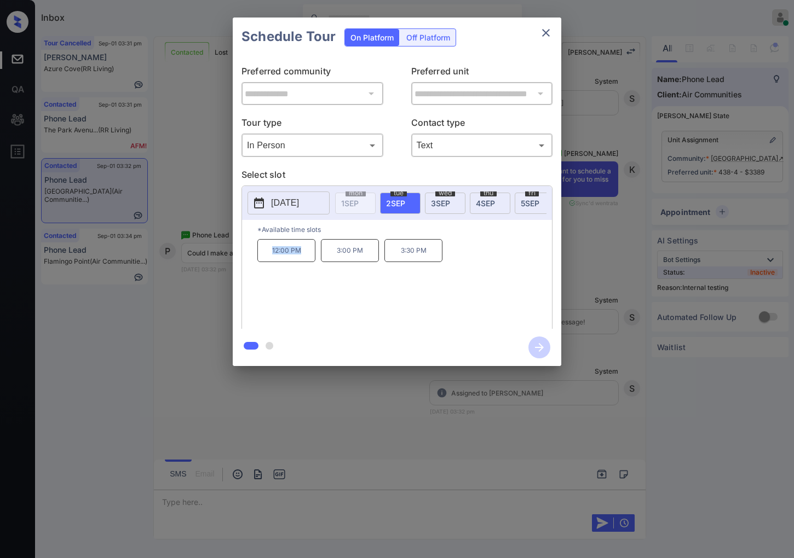
drag, startPoint x: 302, startPoint y: 263, endPoint x: 265, endPoint y: 254, distance: 37.0
click at [265, 254] on p "12:00 PM" at bounding box center [286, 250] width 58 height 23
copy p "12:00 PM"
click at [253, 504] on div at bounding box center [397, 279] width 794 height 558
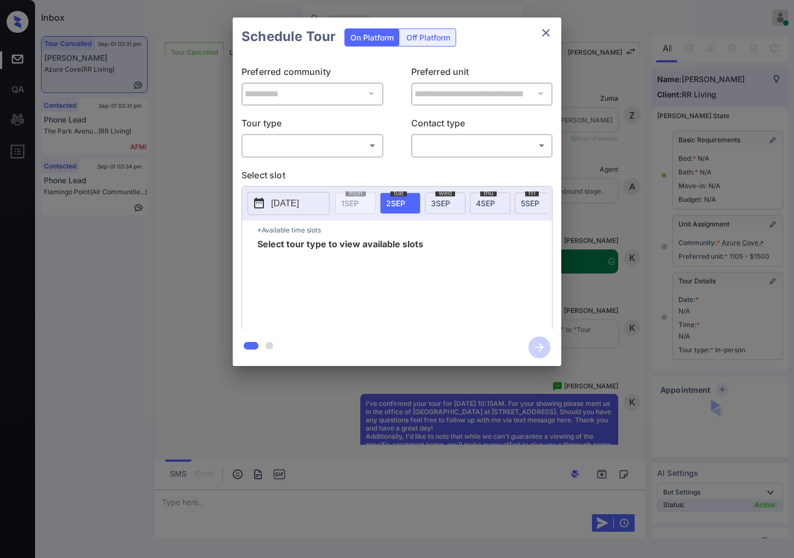
scroll to position [49998, 0]
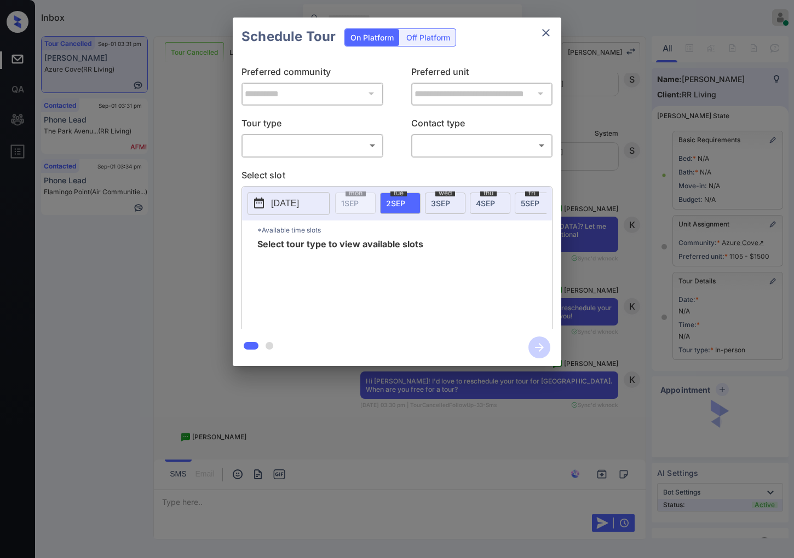
click at [325, 148] on body "Inbox Caroline Dacanay Online Set yourself offline Set yourself on break Profil…" at bounding box center [397, 279] width 794 height 558
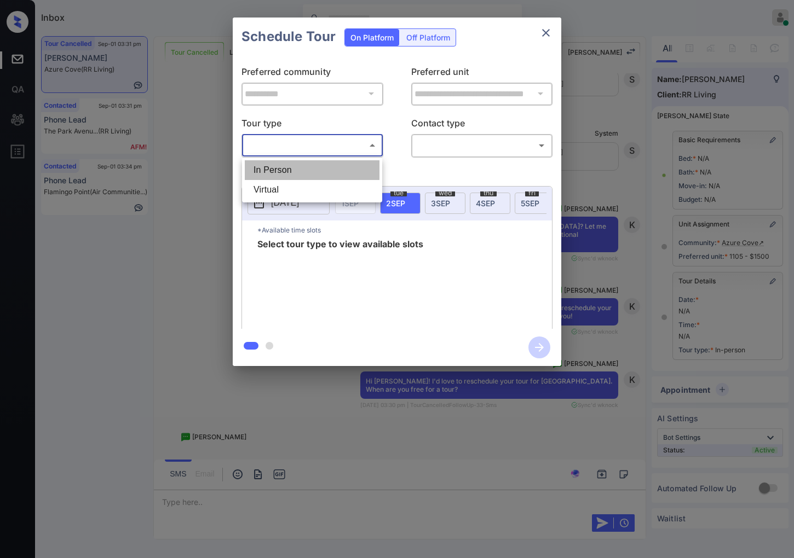
click at [323, 170] on li "In Person" at bounding box center [312, 170] width 135 height 20
type input "********"
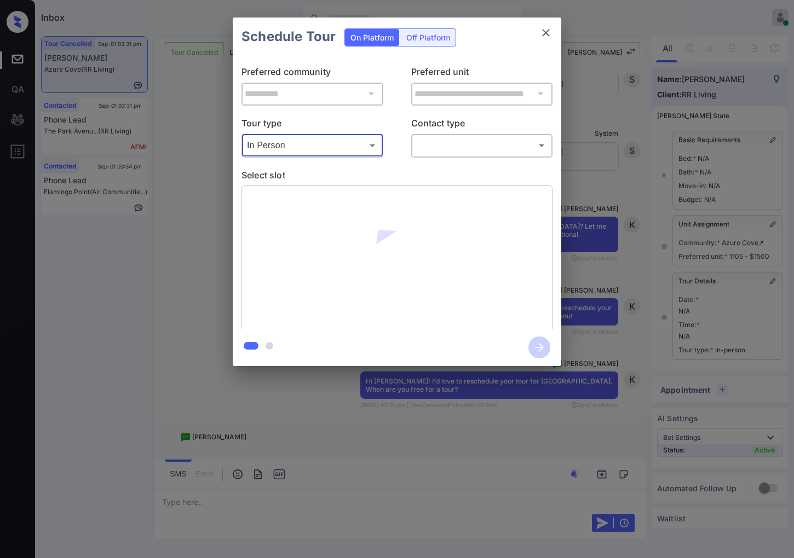
click at [473, 150] on body "Inbox Caroline Dacanay Online Set yourself offline Set yourself on break Profil…" at bounding box center [397, 279] width 794 height 558
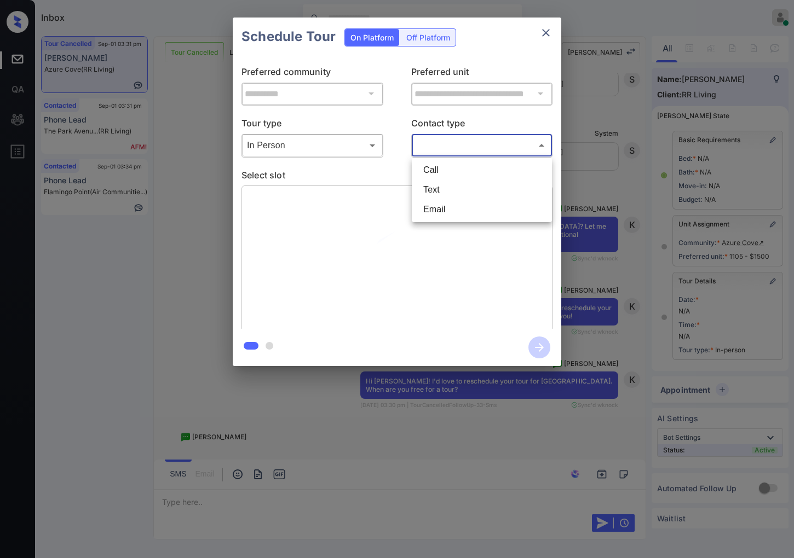
click at [460, 187] on li "Text" at bounding box center [481, 190] width 135 height 20
type input "****"
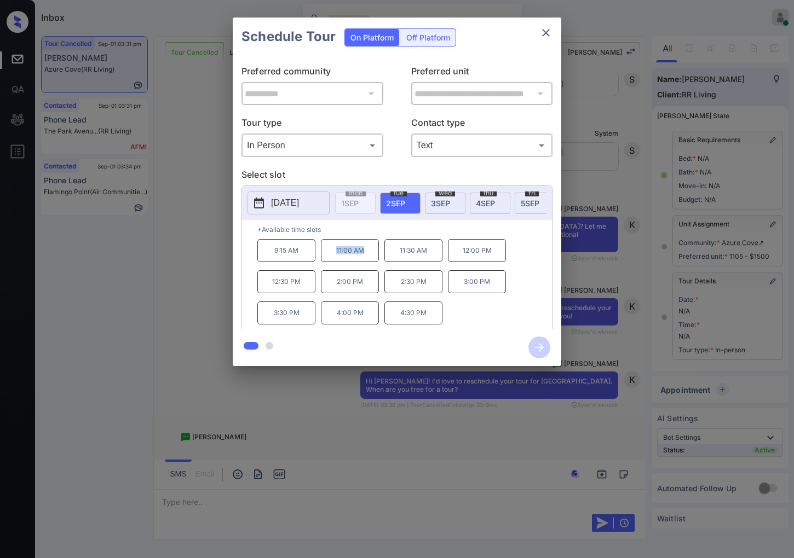
drag, startPoint x: 369, startPoint y: 260, endPoint x: 335, endPoint y: 258, distance: 34.0
click at [335, 258] on p "11:00 AM" at bounding box center [350, 250] width 58 height 23
copy p "11:00 AM"
drag, startPoint x: 452, startPoint y: 292, endPoint x: 398, endPoint y: 286, distance: 53.4
click at [398, 286] on div "9:15 AM 11:00 AM 11:30 AM 12:00 PM 12:30 PM 2:00 PM 2:30 PM 3:00 PM 3:30 PM 4:0…" at bounding box center [404, 283] width 294 height 88
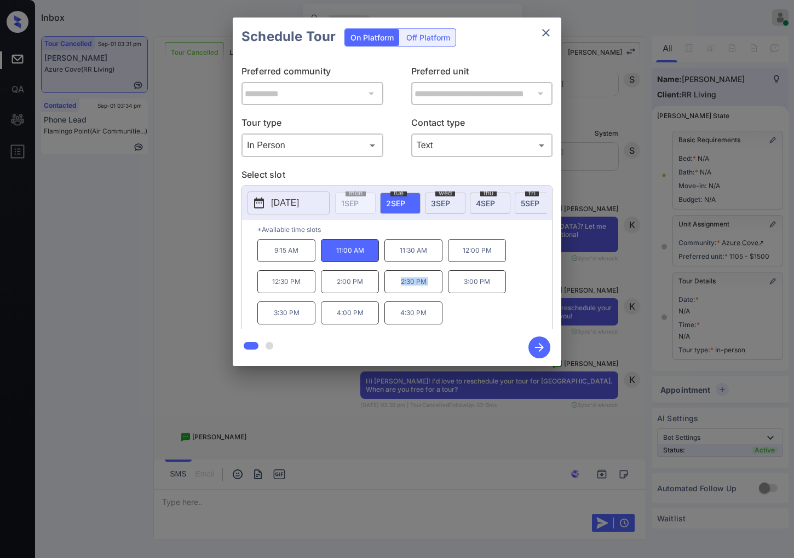
copy p "2:30 PM"
drag, startPoint x: 413, startPoint y: 318, endPoint x: 391, endPoint y: 316, distance: 21.5
click at [391, 316] on p "4:30 PM" at bounding box center [413, 313] width 58 height 23
copy p "4:30 PM"
click at [296, 433] on div at bounding box center [397, 279] width 794 height 558
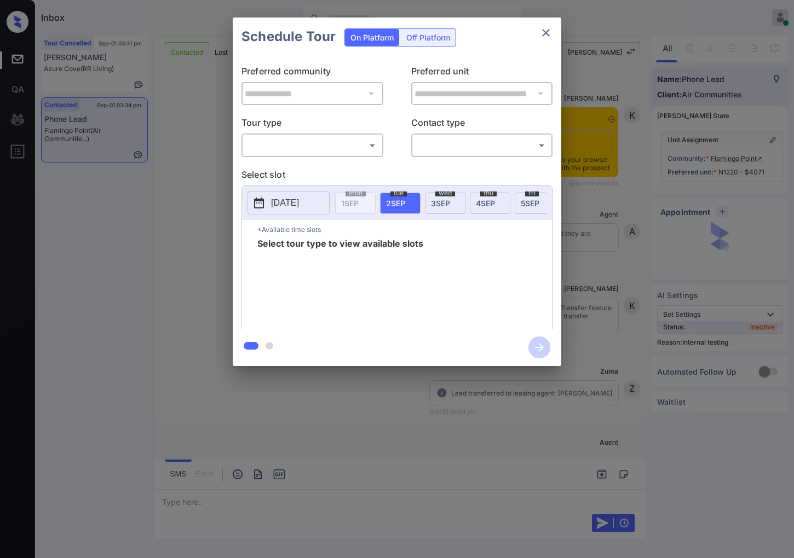
scroll to position [3347, 0]
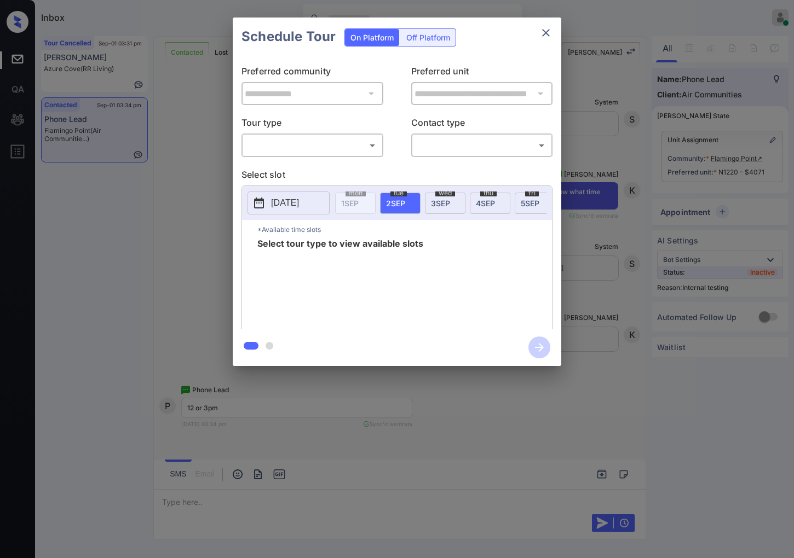
click at [331, 154] on body "Inbox [PERSON_NAME] Online Set yourself offline Set yourself on break Profile S…" at bounding box center [397, 279] width 794 height 558
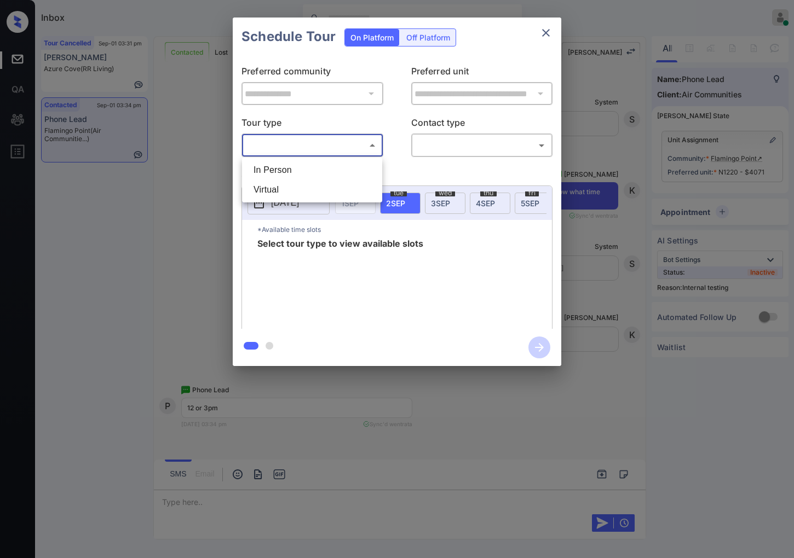
click at [337, 168] on li "In Person" at bounding box center [312, 170] width 135 height 20
type input "********"
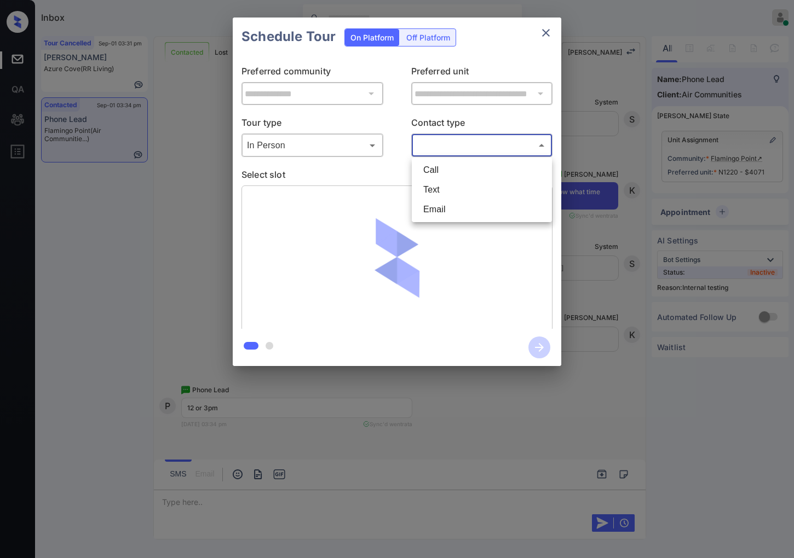
click at [436, 150] on body "Inbox [PERSON_NAME] Online Set yourself offline Set yourself on break Profile S…" at bounding box center [397, 279] width 794 height 558
click at [442, 188] on li "Text" at bounding box center [481, 190] width 135 height 20
type input "****"
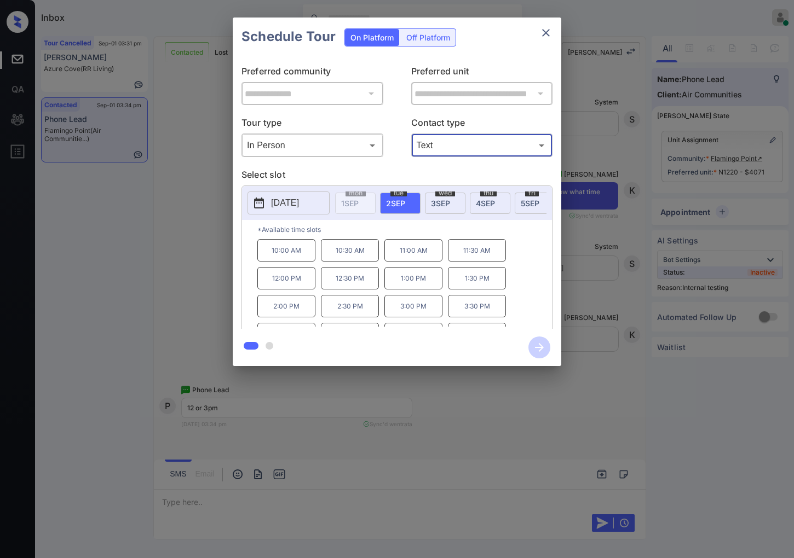
click at [435, 413] on div at bounding box center [397, 279] width 794 height 558
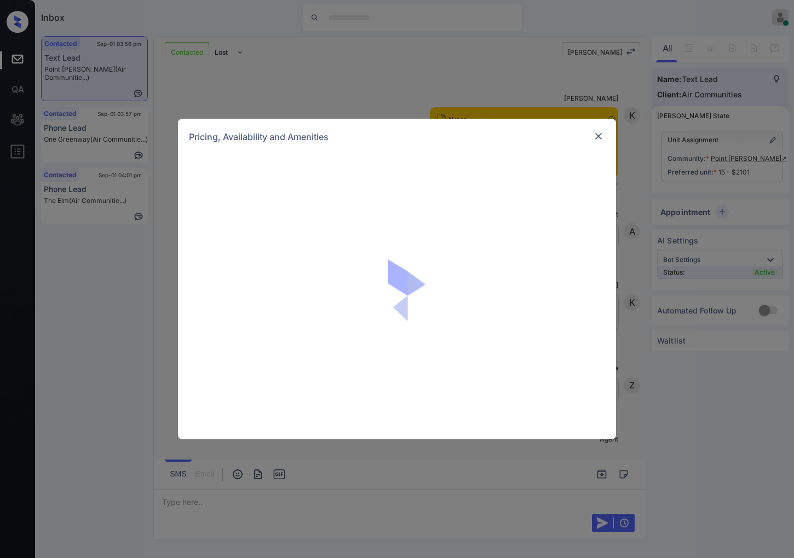
scroll to position [529, 0]
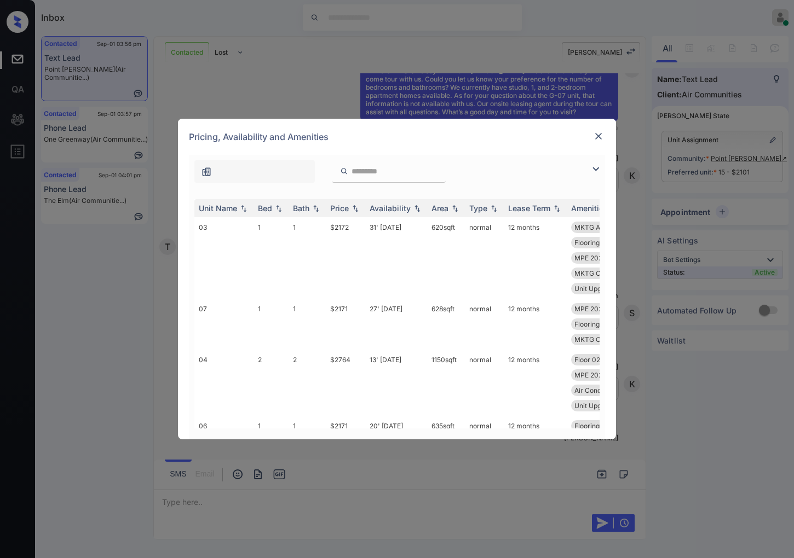
click at [600, 132] on img at bounding box center [598, 136] width 11 height 11
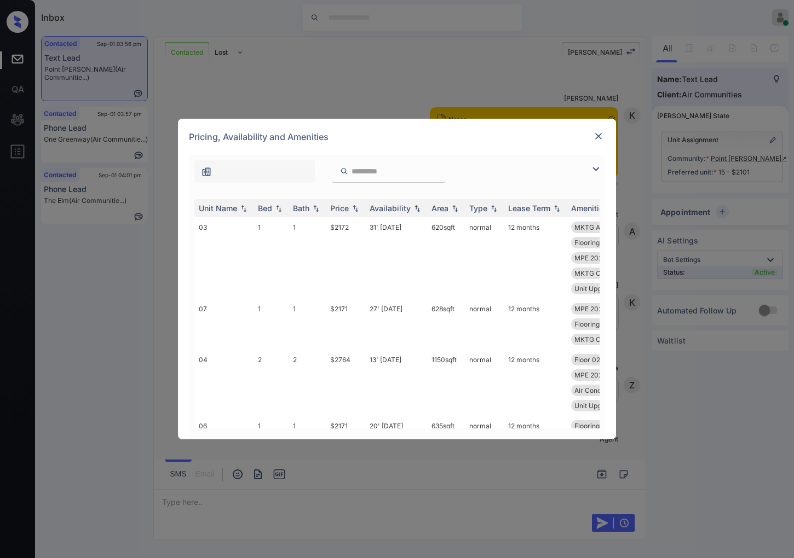
scroll to position [529, 0]
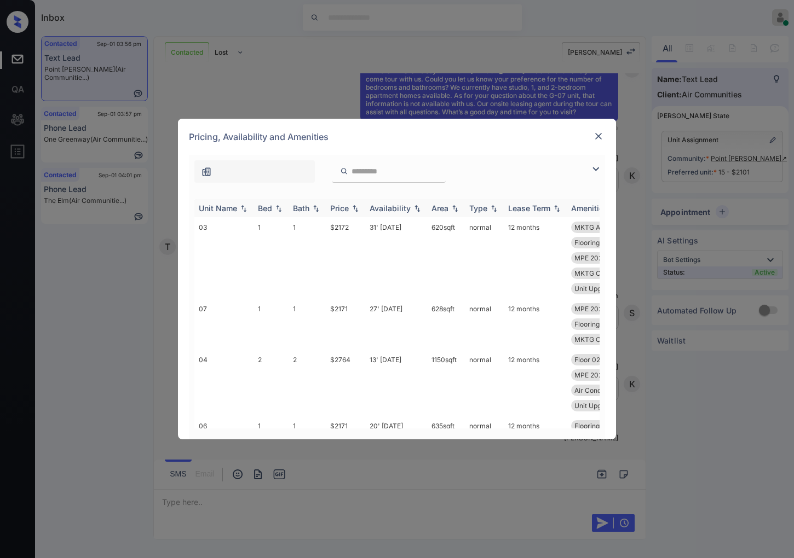
click at [357, 207] on img at bounding box center [355, 209] width 11 height 8
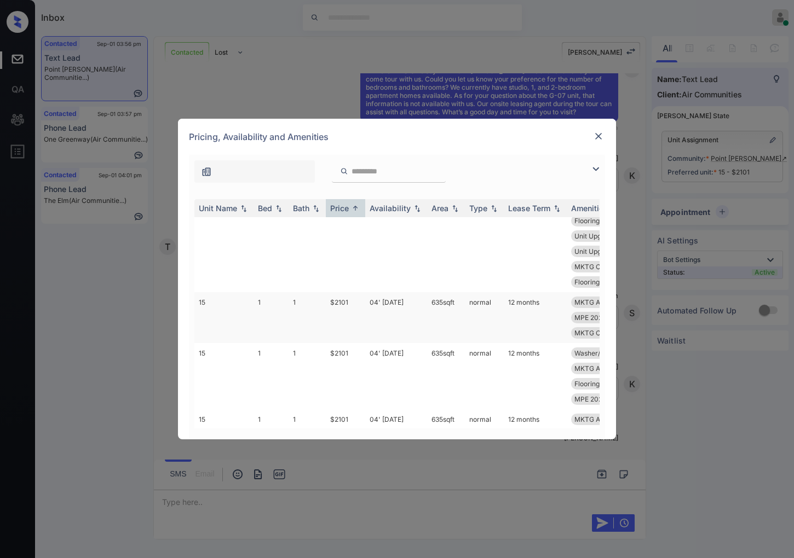
scroll to position [1338, 0]
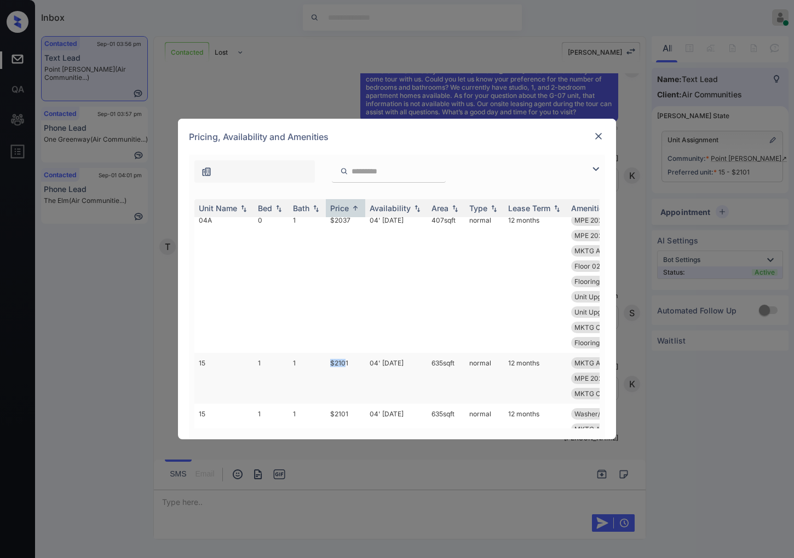
drag, startPoint x: 344, startPoint y: 362, endPoint x: 324, endPoint y: 360, distance: 19.8
click at [324, 360] on tr "15 1 1 $2101 04' Aug 25 635 sqft normal 12 months MKTG Appliances... Unit Upgra…" at bounding box center [480, 378] width 572 height 51
drag, startPoint x: 352, startPoint y: 360, endPoint x: 324, endPoint y: 361, distance: 28.5
click at [324, 361] on tr "15 1 1 $2101 04' Aug 25 635 sqft normal 12 months MKTG Appliances... Unit Upgra…" at bounding box center [480, 378] width 572 height 51
copy tr "$2101"
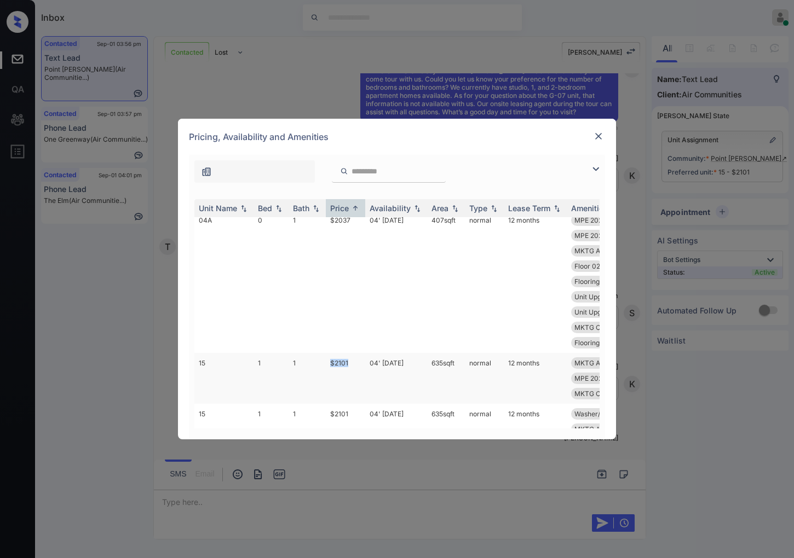
click at [334, 361] on td "$2101" at bounding box center [345, 378] width 39 height 51
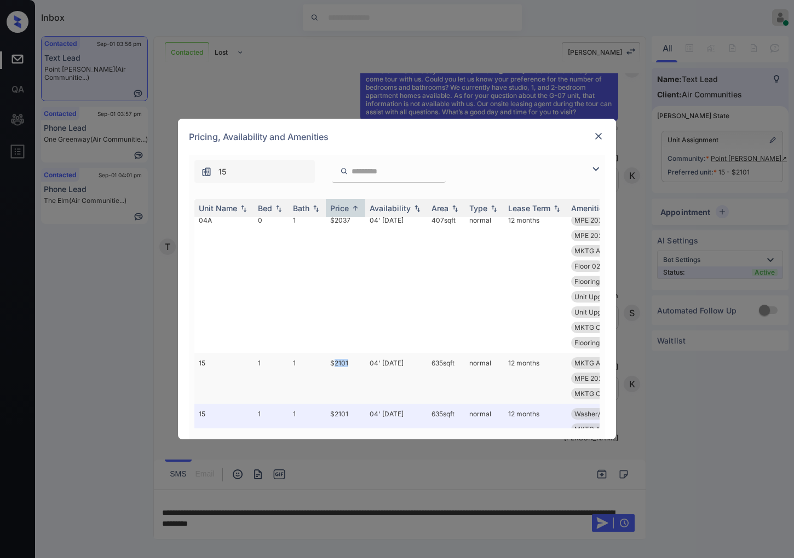
click at [359, 359] on td "$2101" at bounding box center [345, 378] width 39 height 51
click at [350, 361] on td "$2101" at bounding box center [345, 378] width 39 height 51
drag, startPoint x: 350, startPoint y: 361, endPoint x: 329, endPoint y: 361, distance: 20.8
click at [329, 361] on td "$2101" at bounding box center [345, 378] width 39 height 51
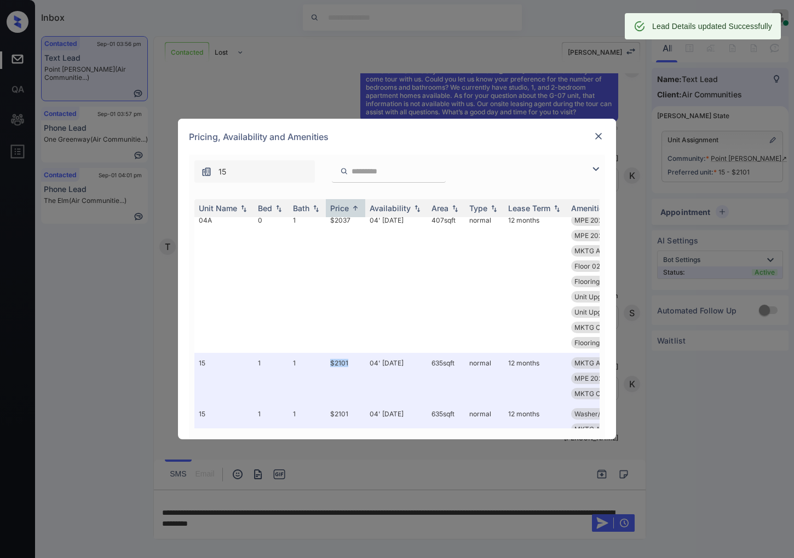
copy td "$2101"
click at [597, 135] on img at bounding box center [598, 136] width 11 height 11
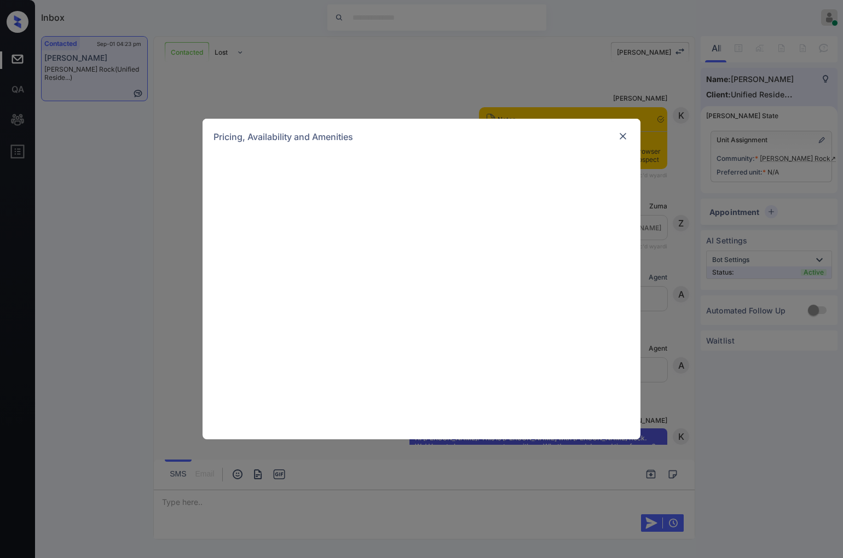
scroll to position [988, 0]
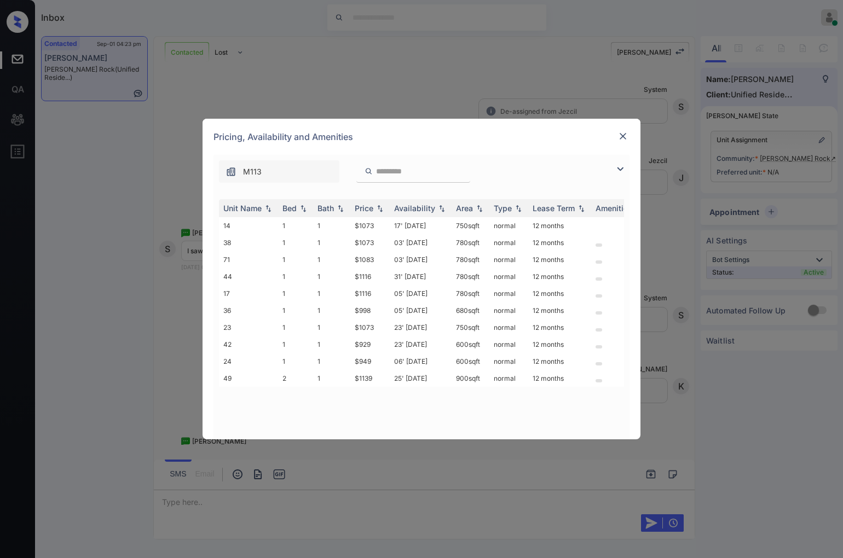
click at [395, 171] on input "search" at bounding box center [420, 171] width 90 height 9
paste input "**"
type input "**"
click at [622, 133] on img at bounding box center [622, 136] width 11 height 11
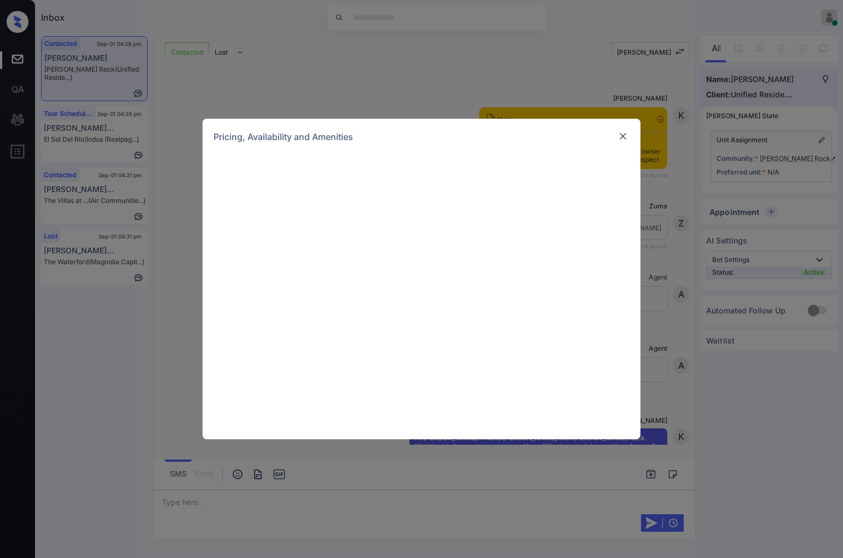
scroll to position [2310, 0]
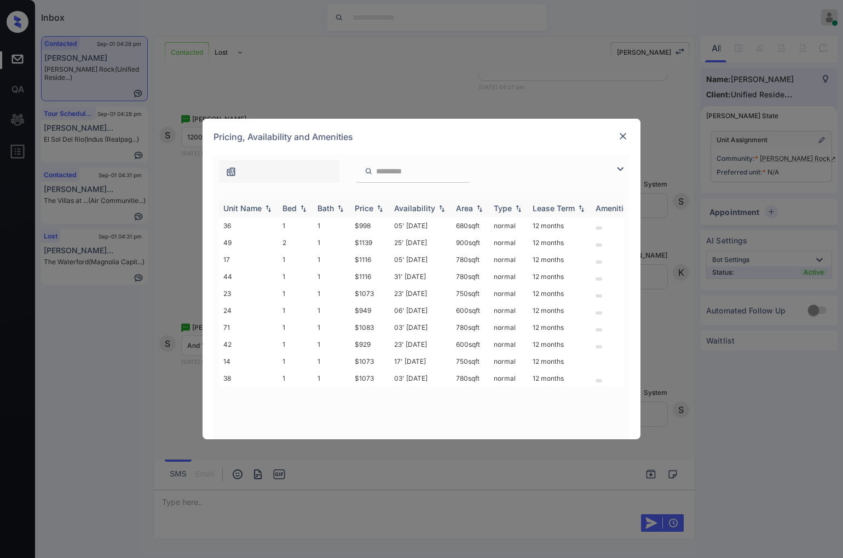
click at [377, 206] on img at bounding box center [379, 209] width 11 height 8
click at [377, 206] on img at bounding box center [379, 208] width 11 height 8
drag, startPoint x: 374, startPoint y: 222, endPoint x: 343, endPoint y: 225, distance: 31.3
click at [344, 225] on tr "42 1 1 $929 23' [DATE] 600 sqft normal 12 months" at bounding box center [505, 225] width 572 height 17
copy tr "$929"
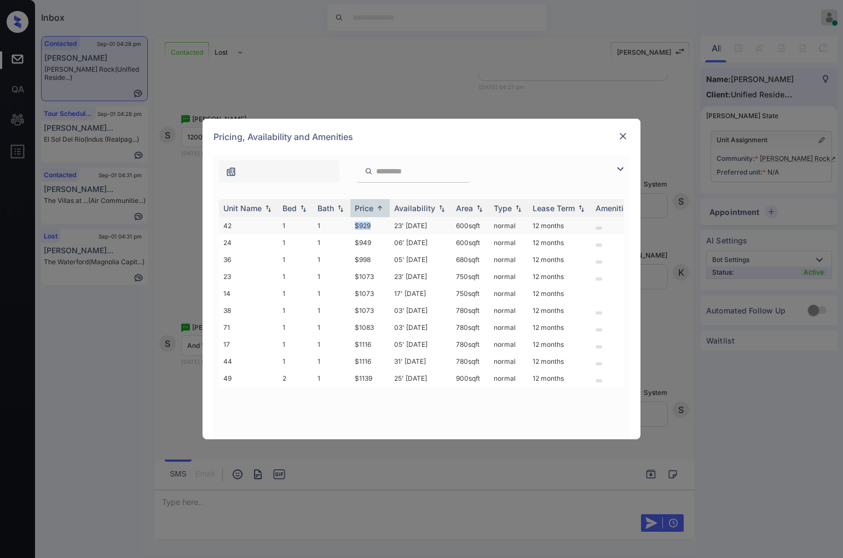
click at [389, 222] on td "$929" at bounding box center [369, 225] width 39 height 17
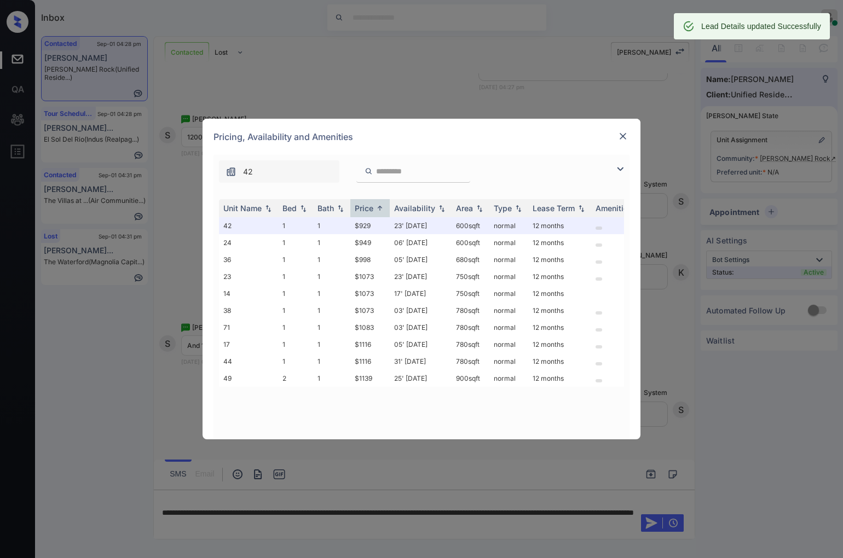
click at [621, 132] on img at bounding box center [622, 136] width 11 height 11
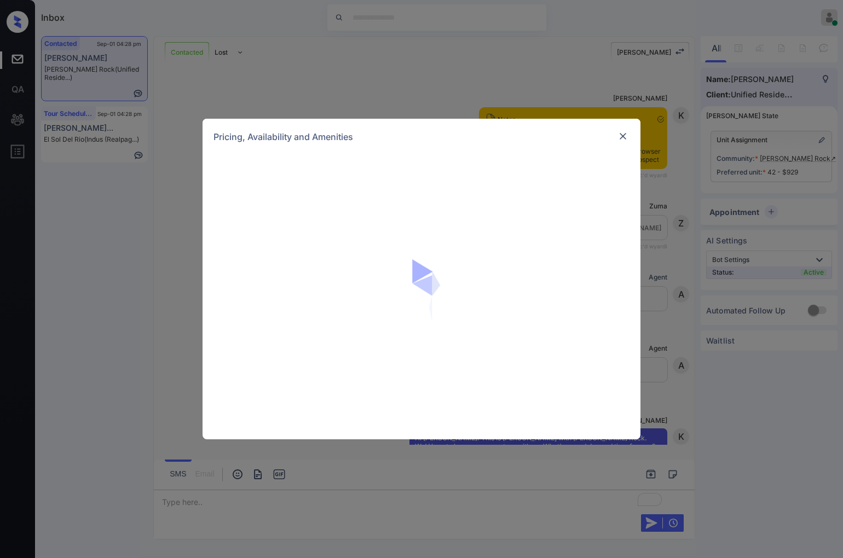
scroll to position [2811, 0]
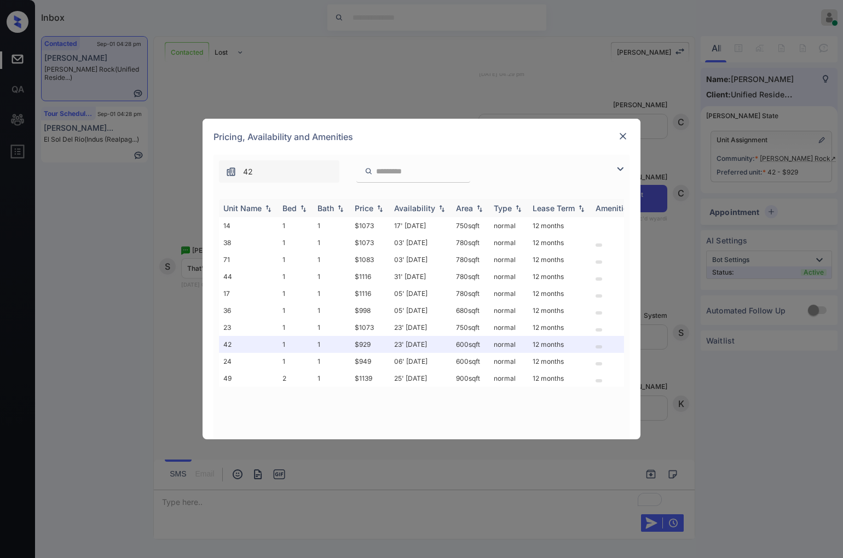
click at [376, 205] on img at bounding box center [379, 209] width 11 height 8
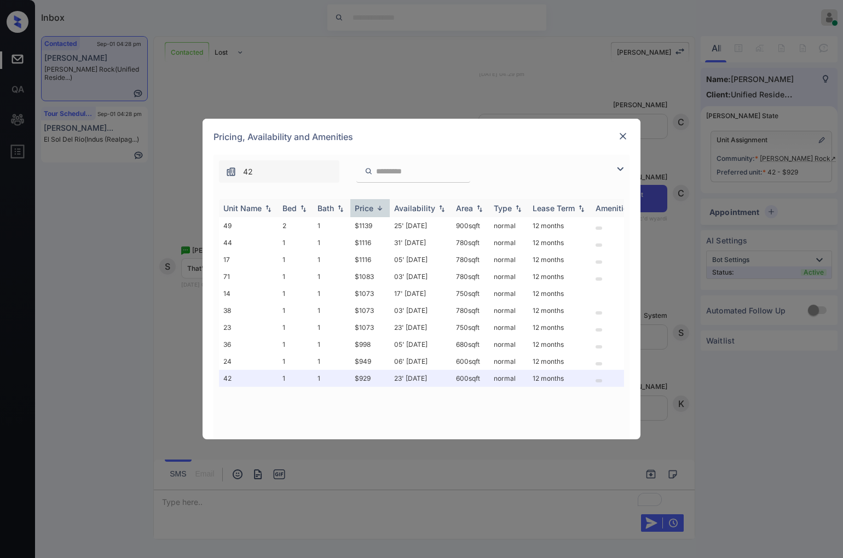
click at [376, 205] on img at bounding box center [379, 208] width 11 height 8
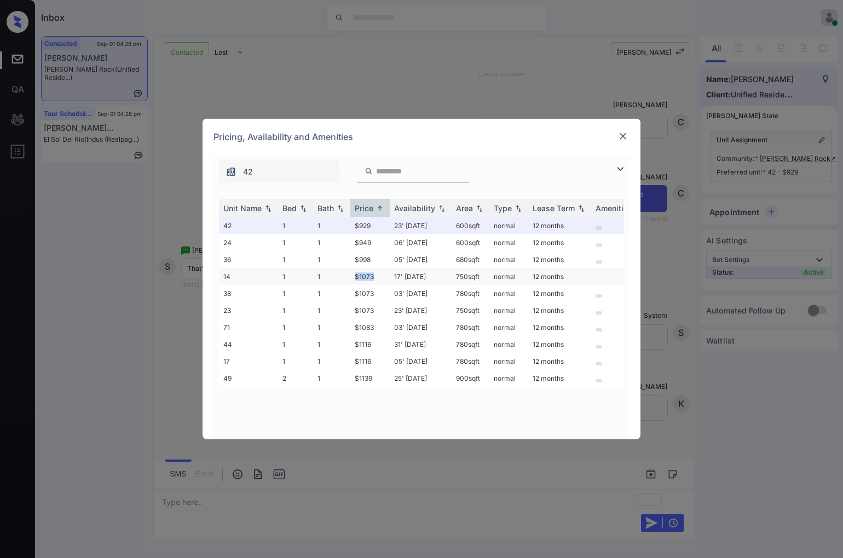
drag, startPoint x: 378, startPoint y: 274, endPoint x: 345, endPoint y: 277, distance: 33.0
click at [345, 277] on tr "14 1 1 $1073 17' [DATE] 750 sqft normal 12 months" at bounding box center [505, 276] width 572 height 17
copy tr "$1073"
drag, startPoint x: 485, startPoint y: 273, endPoint x: 454, endPoint y: 270, distance: 31.3
click at [454, 270] on td "750 sqft" at bounding box center [471, 276] width 38 height 17
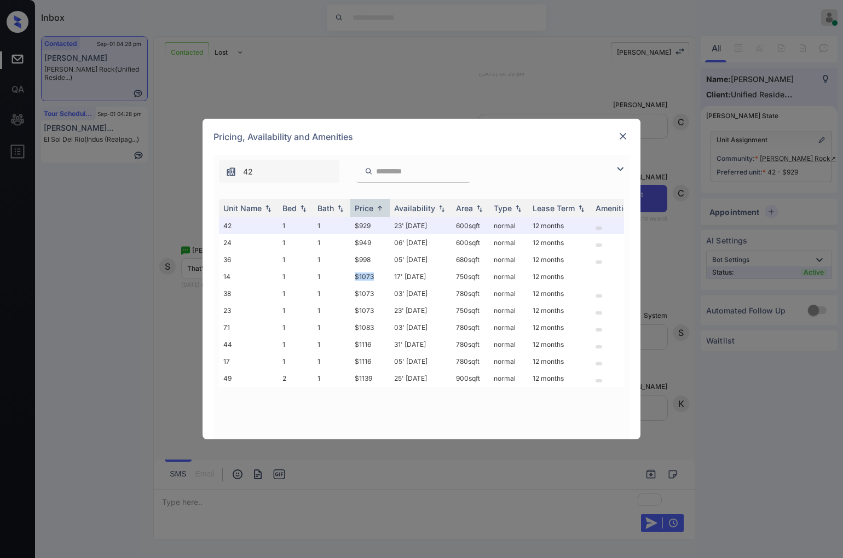
copy td "750 sqft"
click at [622, 137] on img at bounding box center [622, 136] width 11 height 11
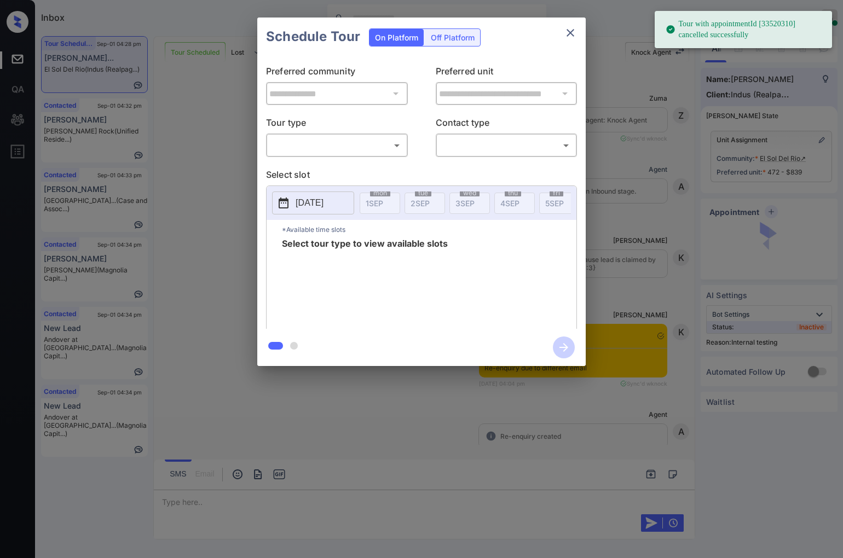
scroll to position [3268, 0]
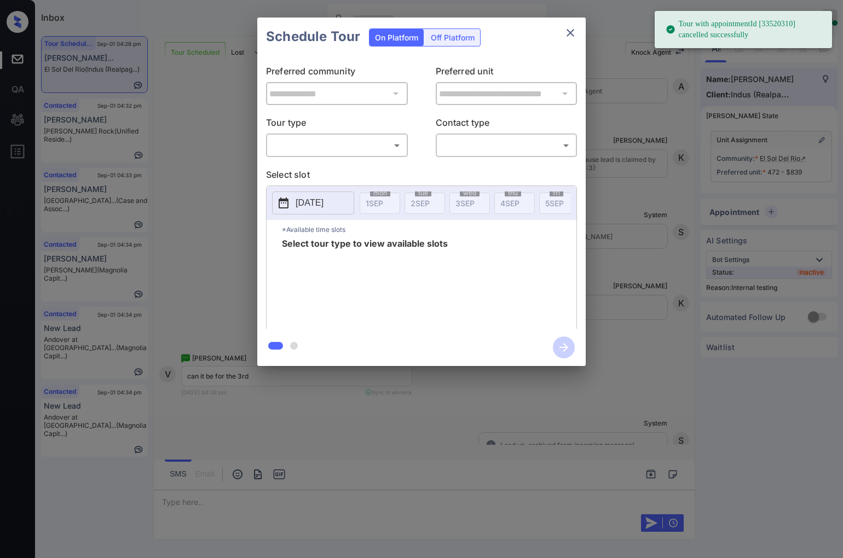
click at [298, 144] on body "Tour with appointmentId [33520310] cancelled successfully Inbox [PERSON_NAME] O…" at bounding box center [421, 279] width 843 height 558
click at [299, 156] on div at bounding box center [421, 279] width 843 height 558
click at [305, 166] on div "**********" at bounding box center [421, 192] width 328 height 273
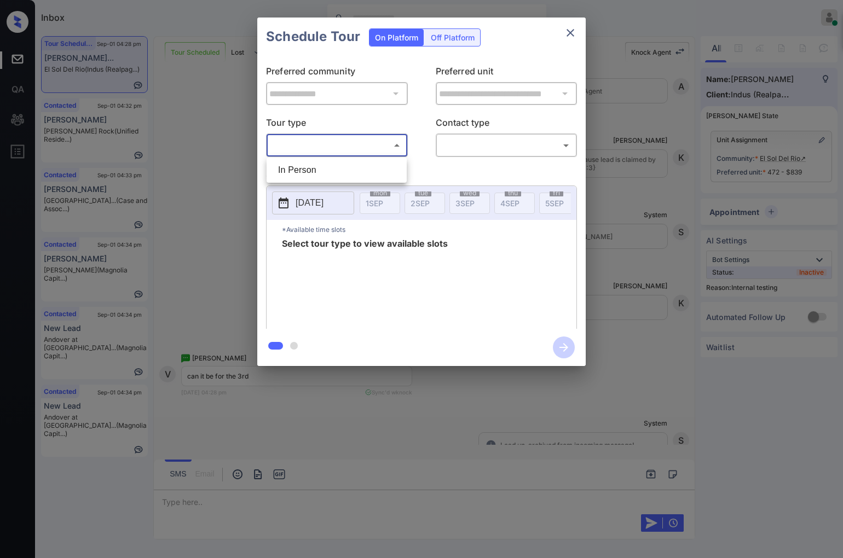
drag, startPoint x: 365, startPoint y: 148, endPoint x: 369, endPoint y: 171, distance: 23.9
click at [367, 148] on body "Tour with appointmentId [33520310] cancelled successfully Inbox Caroline Dacana…" at bounding box center [421, 279] width 843 height 558
click at [369, 172] on li "In Person" at bounding box center [336, 170] width 135 height 20
type input "********"
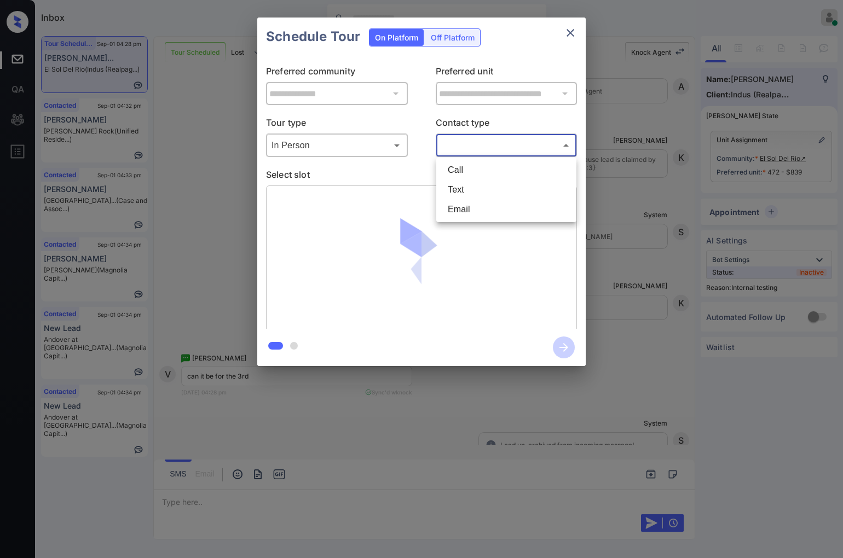
drag, startPoint x: 447, startPoint y: 150, endPoint x: 457, endPoint y: 198, distance: 48.7
click at [448, 150] on body "Inbox [PERSON_NAME] Online Set yourself offline Set yourself on break Profile S…" at bounding box center [421, 279] width 843 height 558
click at [457, 198] on li "Text" at bounding box center [506, 190] width 135 height 20
type input "****"
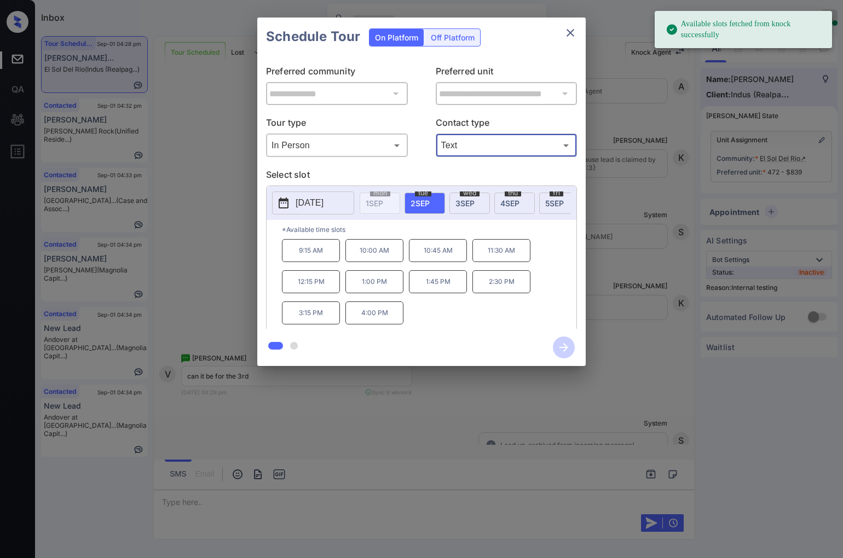
click at [466, 203] on span "3 SEP" at bounding box center [464, 203] width 19 height 9
click at [197, 297] on div "**********" at bounding box center [421, 192] width 843 height 384
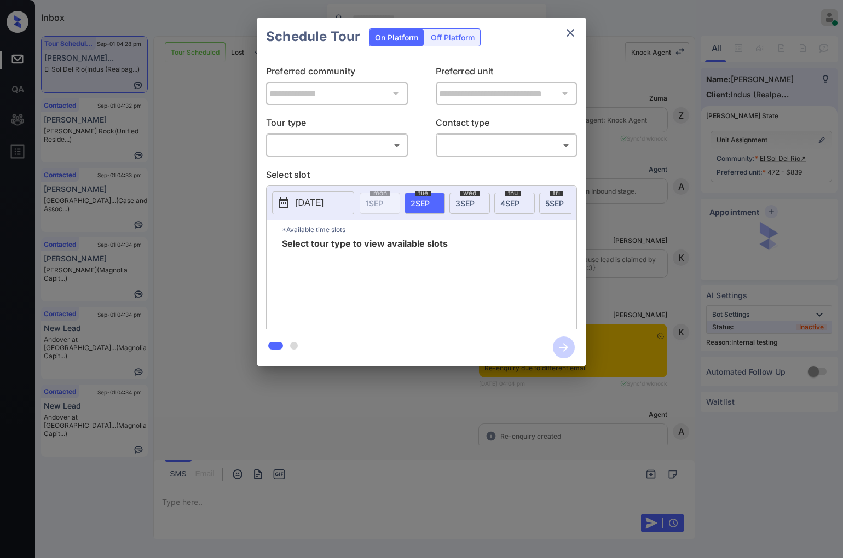
scroll to position [1626, 0]
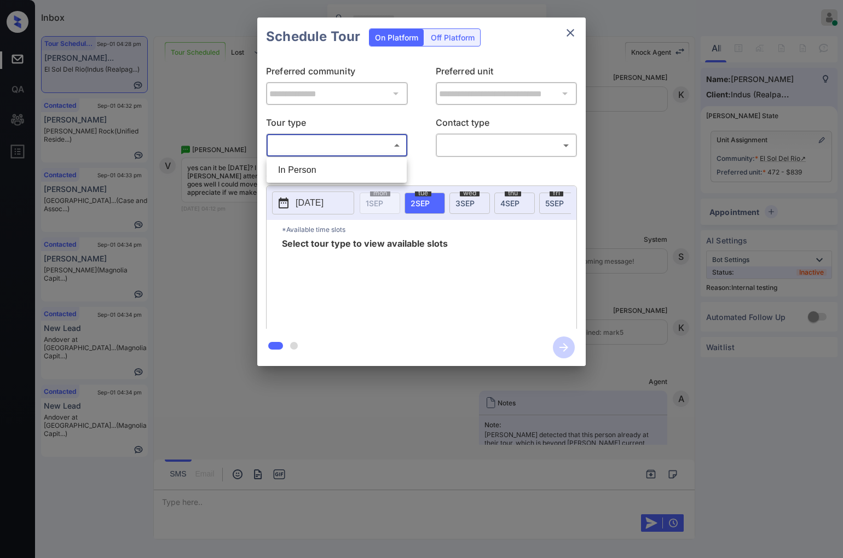
click at [363, 141] on body "Inbox [PERSON_NAME] Online Set yourself offline Set yourself on break Profile S…" at bounding box center [421, 279] width 843 height 558
click at [367, 172] on li "In Person" at bounding box center [336, 170] width 135 height 20
type input "********"
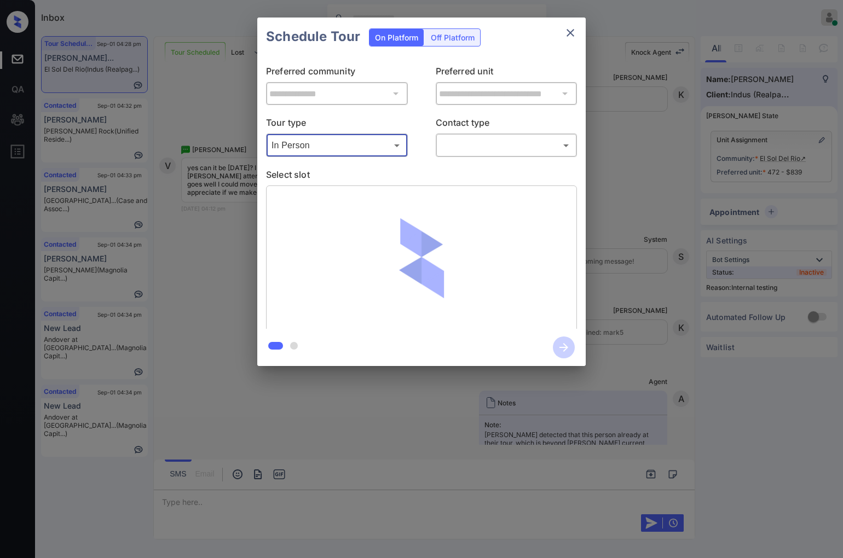
click at [498, 142] on body "Inbox [PERSON_NAME] Online Set yourself offline Set yourself on break Profile S…" at bounding box center [421, 279] width 843 height 558
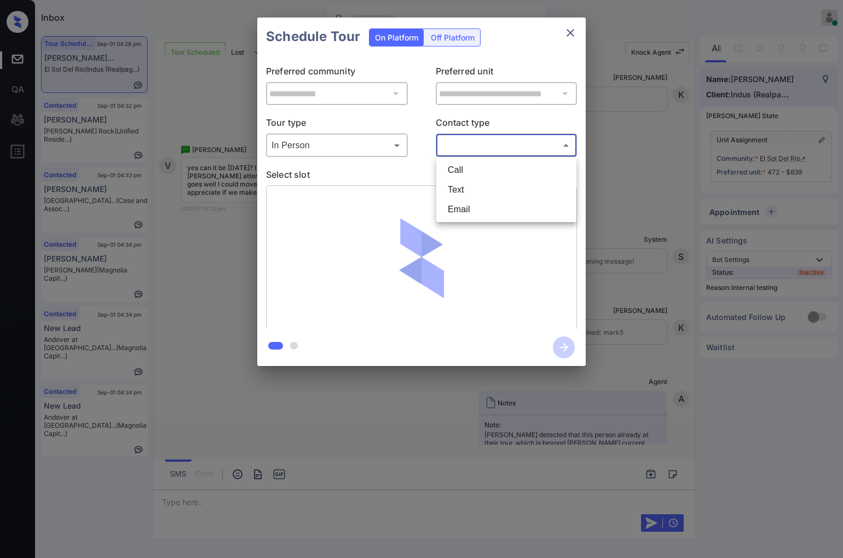
click at [496, 188] on li "Text" at bounding box center [506, 190] width 135 height 20
type input "****"
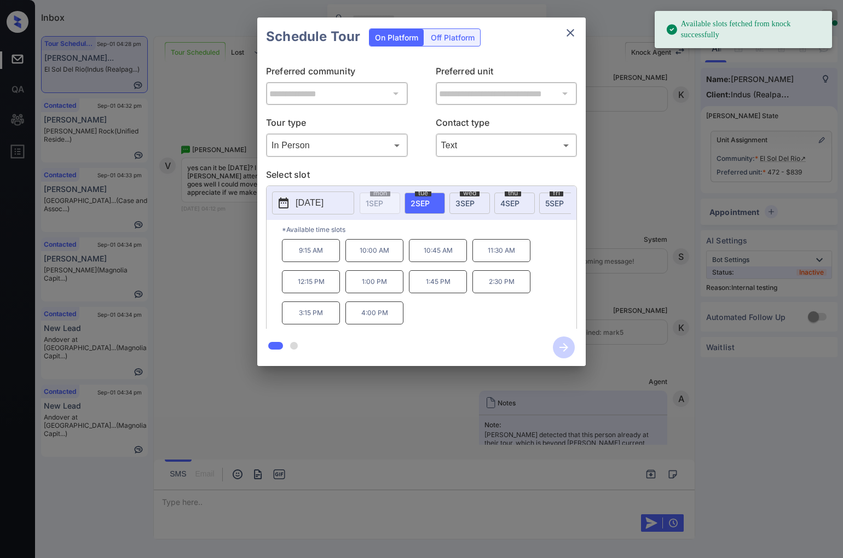
click at [476, 201] on div "wed 3 SEP" at bounding box center [469, 203] width 41 height 21
click at [209, 324] on div "**********" at bounding box center [421, 192] width 843 height 384
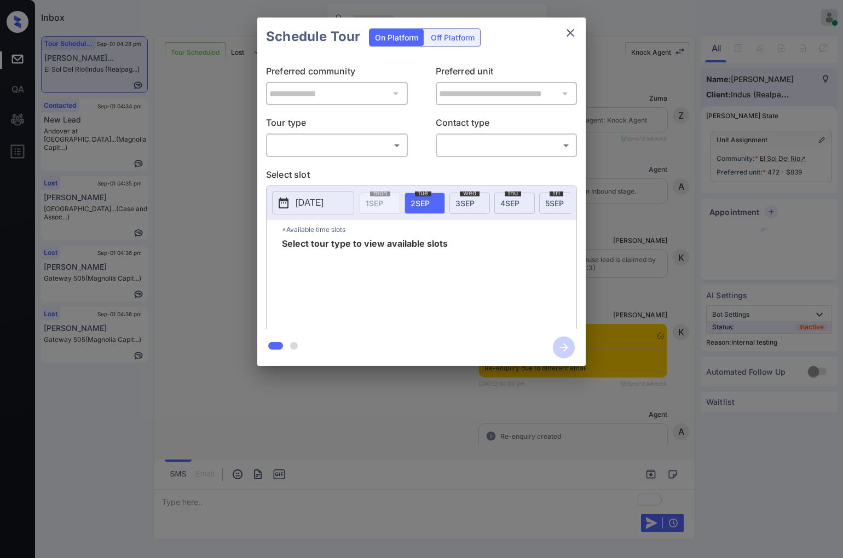
scroll to position [3425, 0]
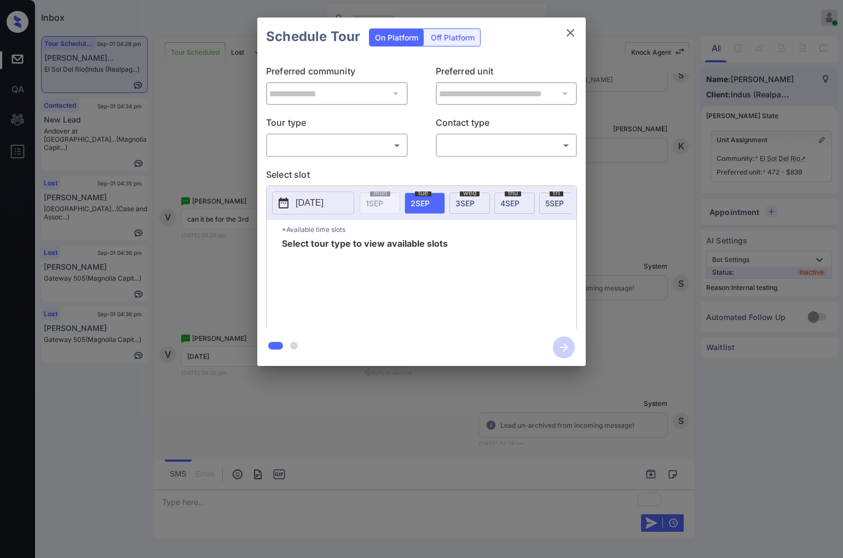
click at [368, 147] on body "Inbox [PERSON_NAME] Online Set yourself offline Set yourself on break Profile S…" at bounding box center [421, 279] width 843 height 558
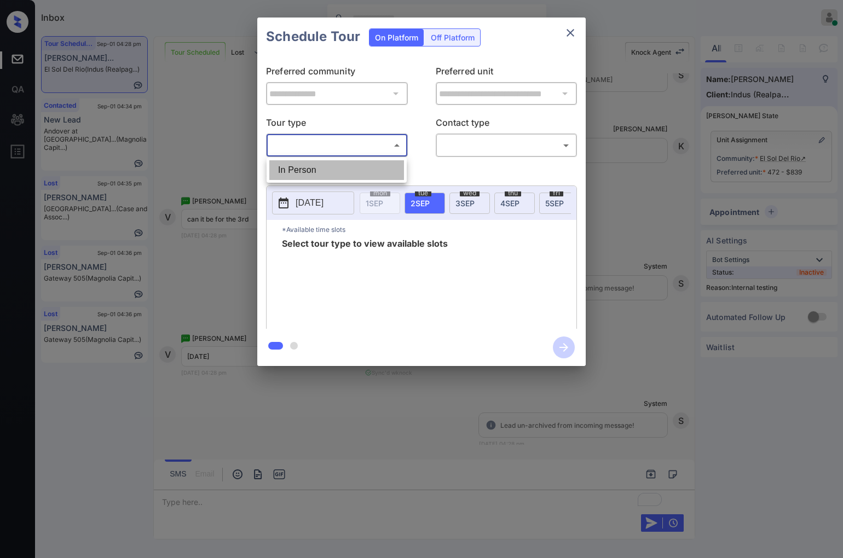
click at [376, 169] on li "In Person" at bounding box center [336, 170] width 135 height 20
type input "********"
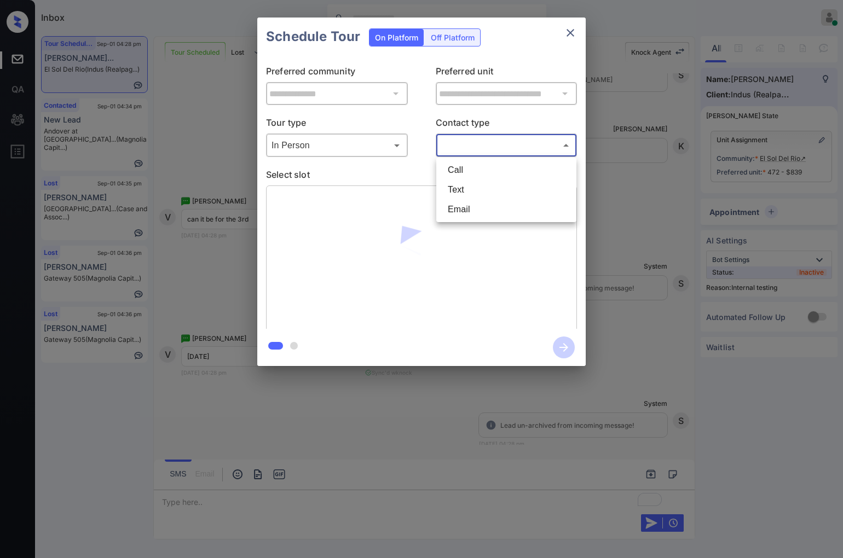
click at [472, 142] on body "Inbox [PERSON_NAME] Online Set yourself offline Set yourself on break Profile S…" at bounding box center [421, 279] width 843 height 558
click at [483, 182] on li "Text" at bounding box center [506, 190] width 135 height 20
type input "****"
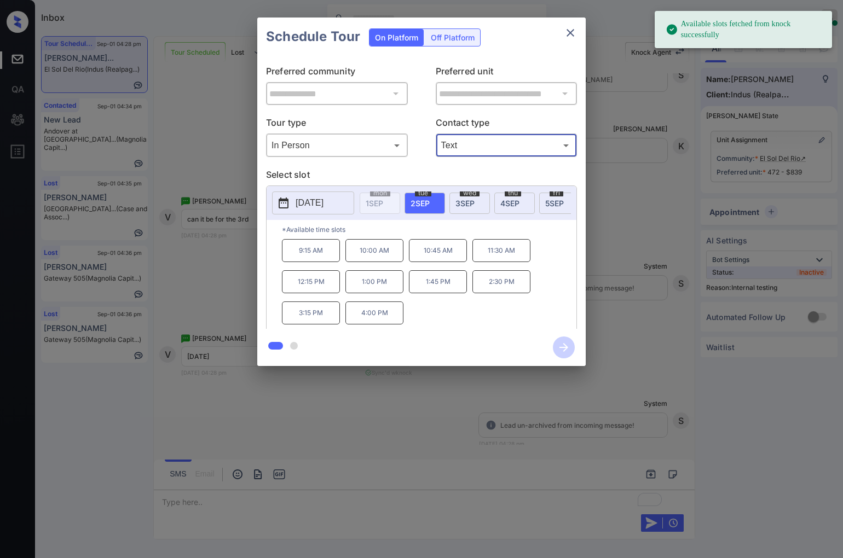
click at [466, 203] on span "[DATE]" at bounding box center [464, 203] width 19 height 9
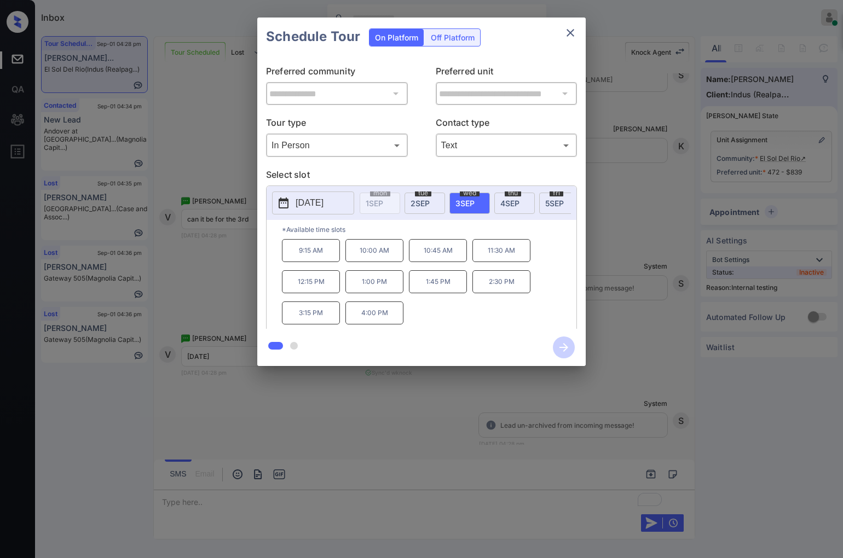
click at [392, 315] on p "4:00 PM" at bounding box center [374, 313] width 58 height 23
click at [562, 344] on icon "button" at bounding box center [564, 348] width 22 height 22
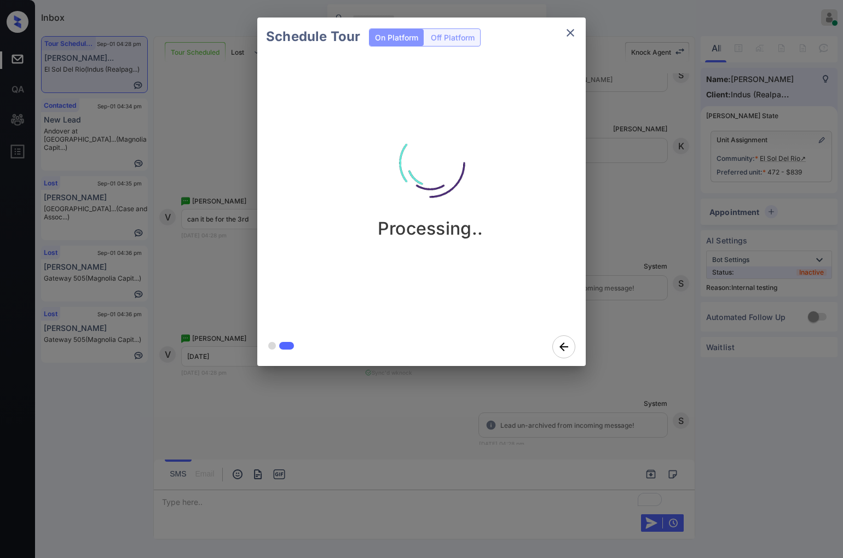
click at [547, 119] on div "Processing.." at bounding box center [430, 173] width 328 height 131
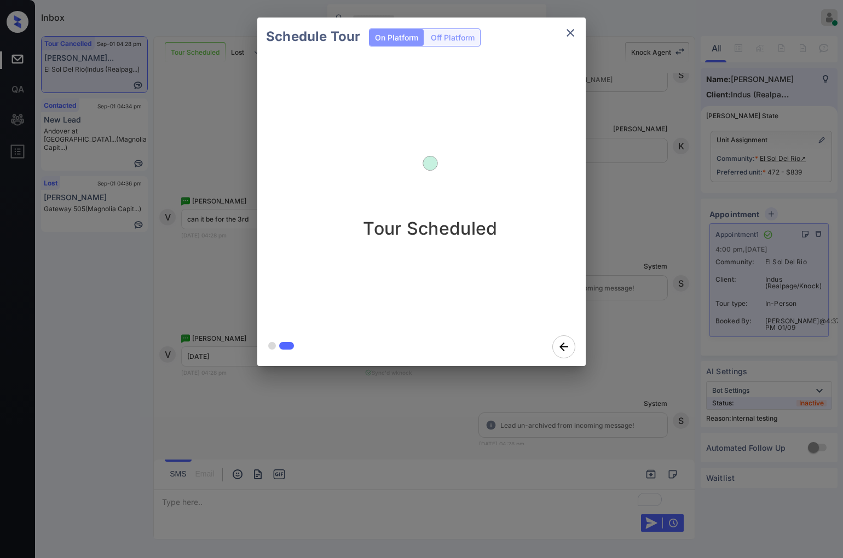
click at [653, 327] on div "Schedule Tour On Platform Off Platform Tour Scheduled" at bounding box center [421, 192] width 843 height 384
